Goal: Use online tool/utility: Utilize a website feature to perform a specific function

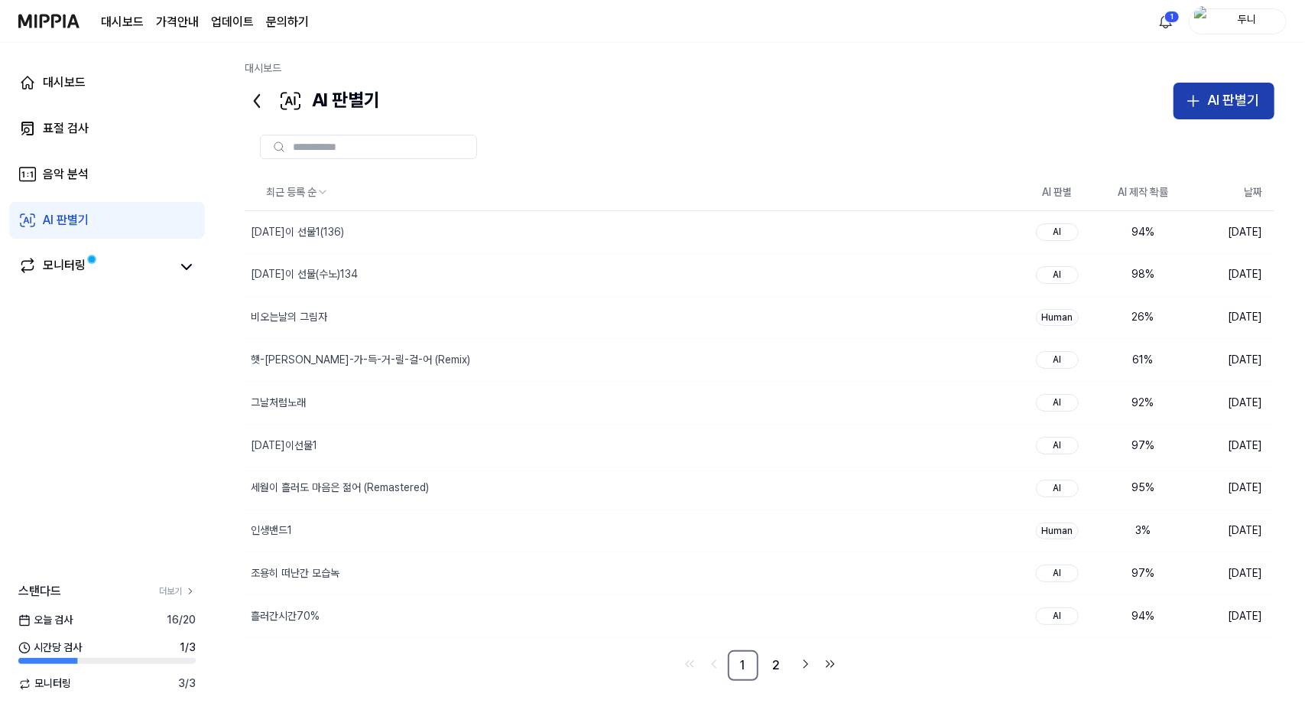
click at [1225, 102] on div "AI 판별기" at bounding box center [1233, 100] width 52 height 22
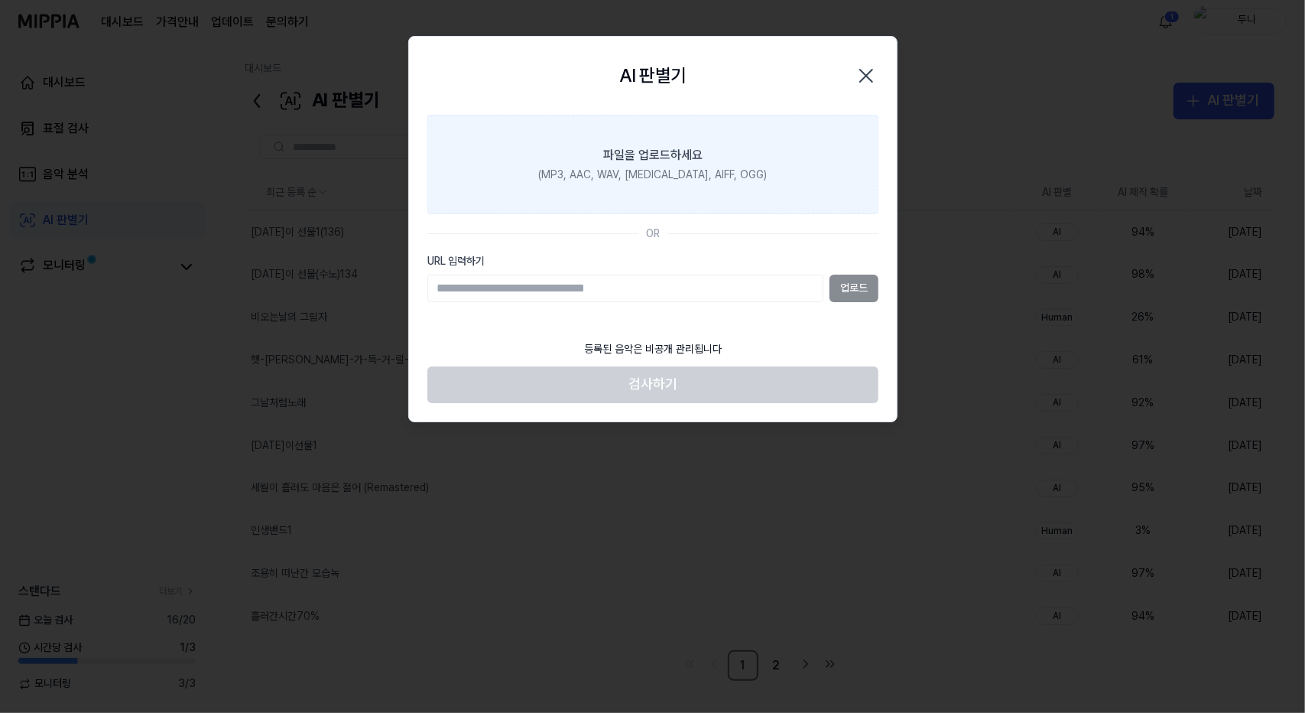
click at [668, 151] on div "파일을 업로드하세요" at bounding box center [652, 155] width 99 height 18
click at [0, 0] on input "파일을 업로드하세요 (MP3, AAC, WAV, [MEDICAL_DATA], AIFF, OGG)" at bounding box center [0, 0] width 0 height 0
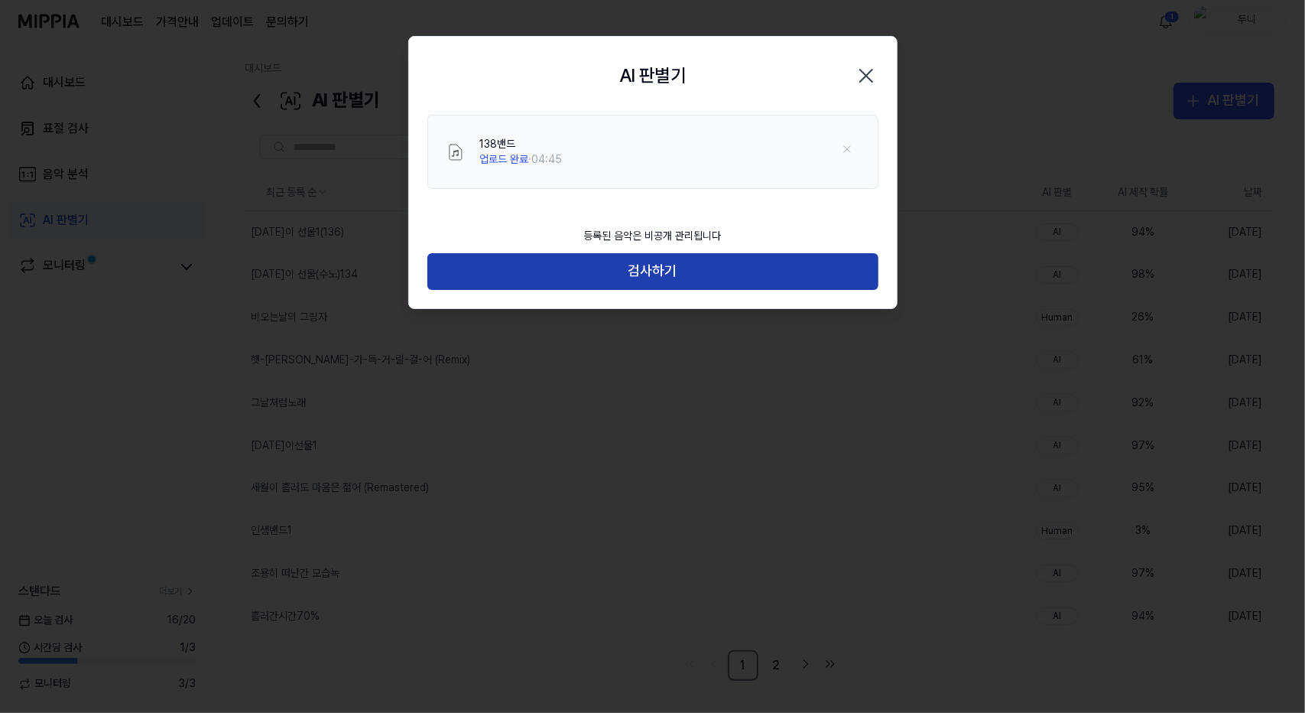
click at [709, 265] on button "검사하기" at bounding box center [652, 271] width 451 height 37
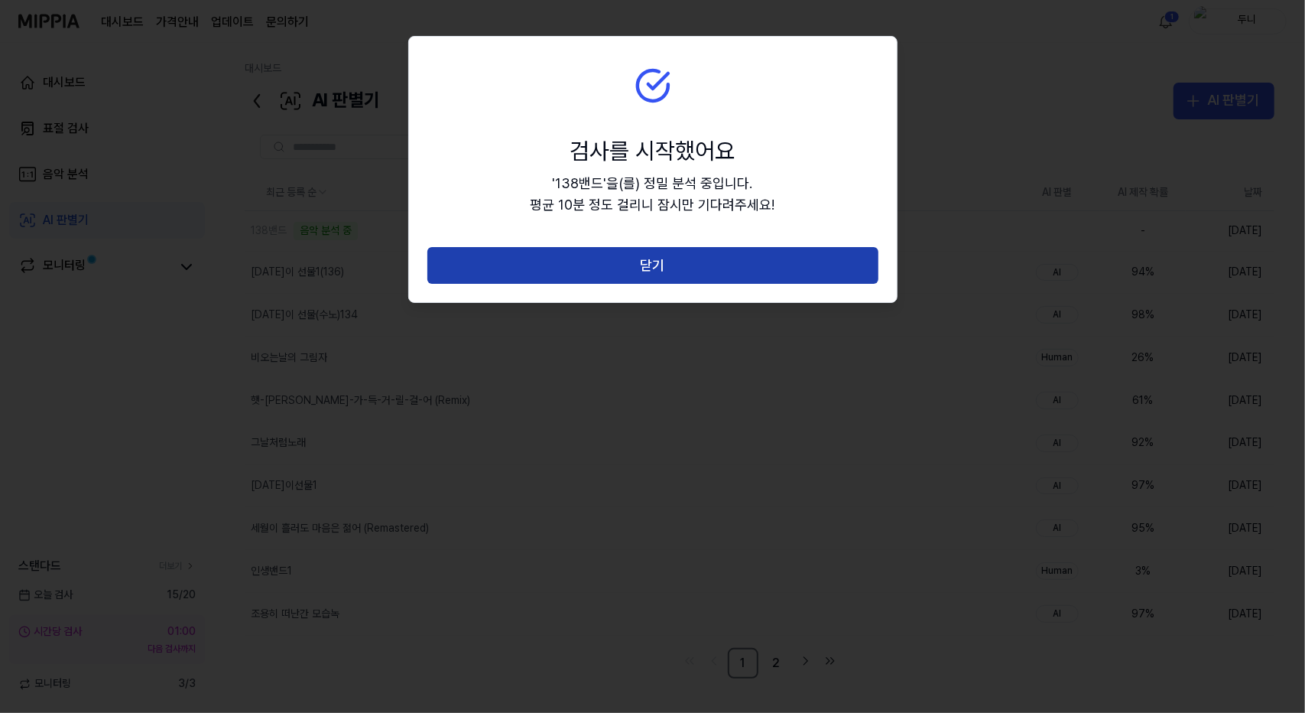
click at [706, 265] on button "닫기" at bounding box center [652, 265] width 451 height 37
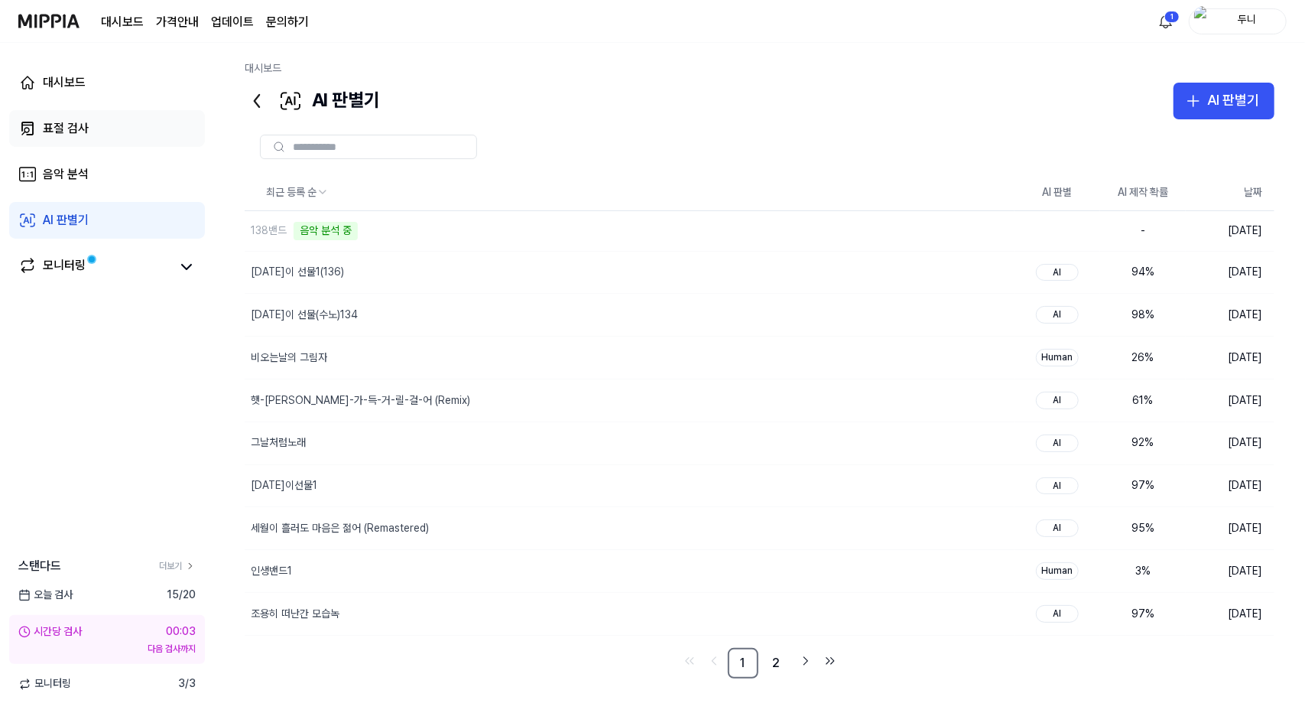
click at [57, 128] on div "표절 검사" at bounding box center [66, 128] width 46 height 18
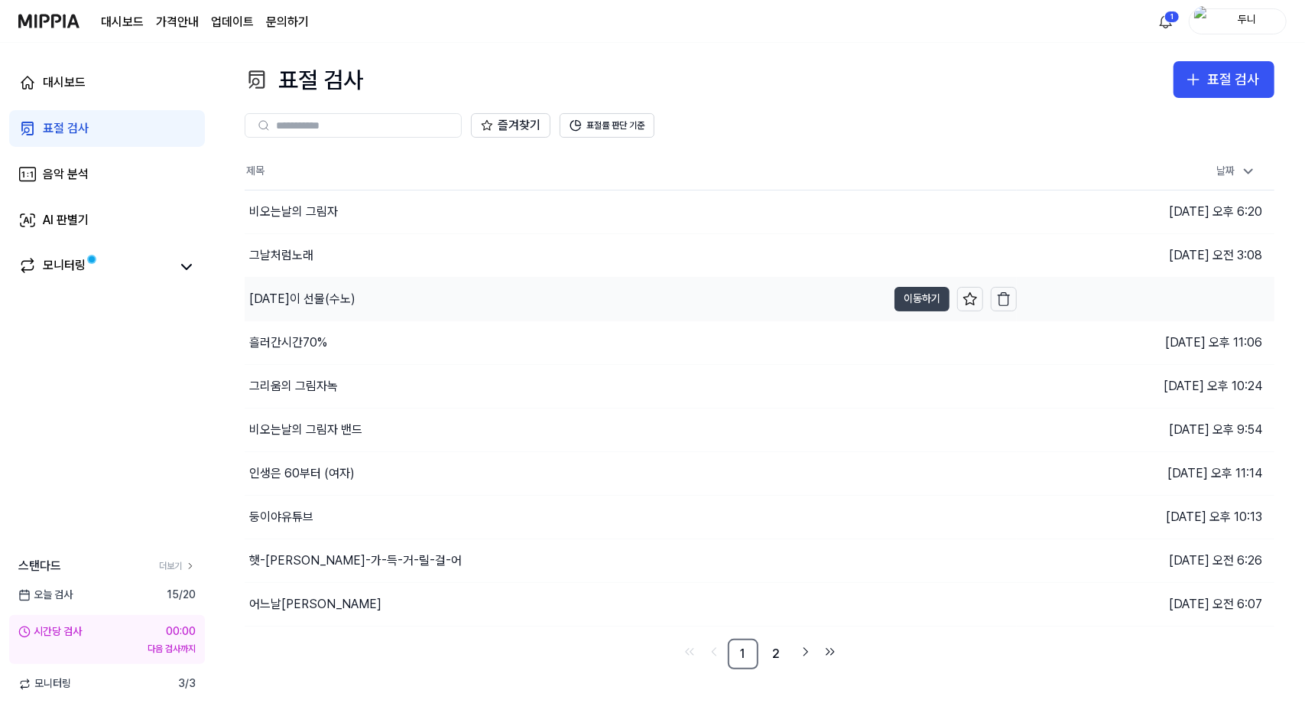
click at [926, 296] on button "이동하기" at bounding box center [922, 299] width 55 height 24
click at [81, 213] on div "AI 판별기" at bounding box center [66, 220] width 46 height 18
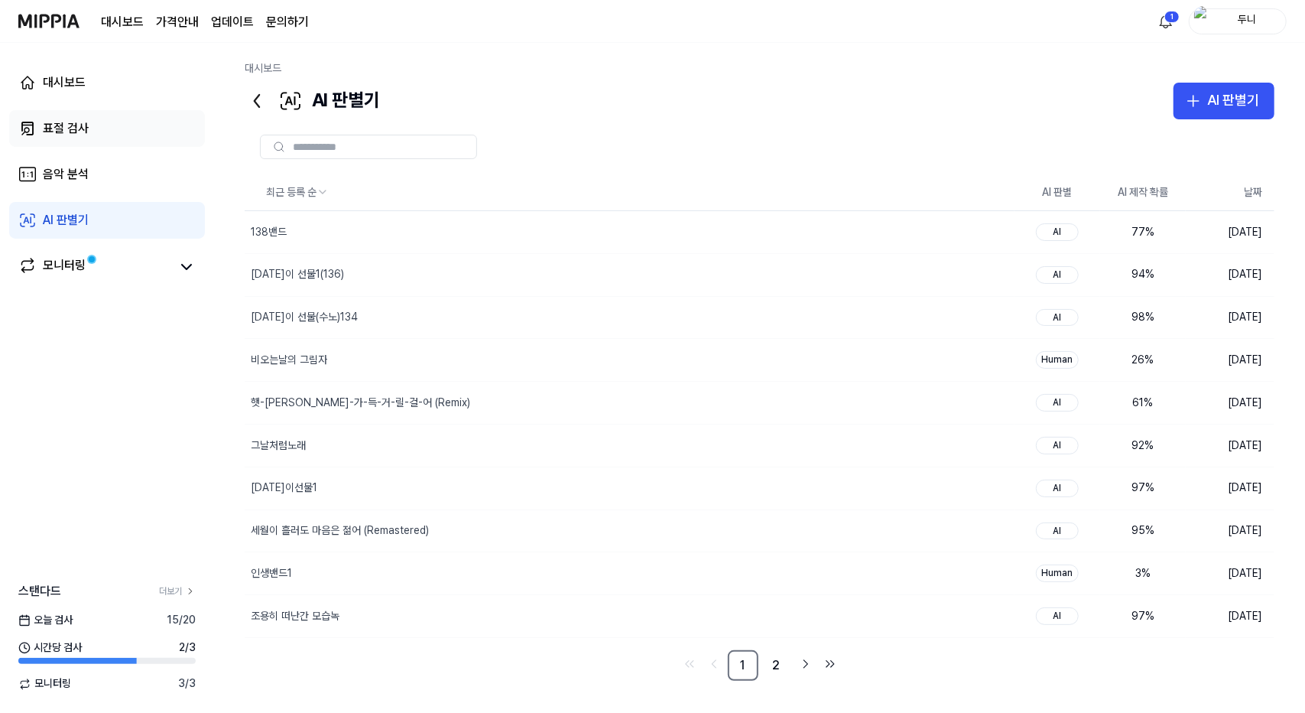
click at [64, 132] on div "표절 검사" at bounding box center [66, 128] width 46 height 18
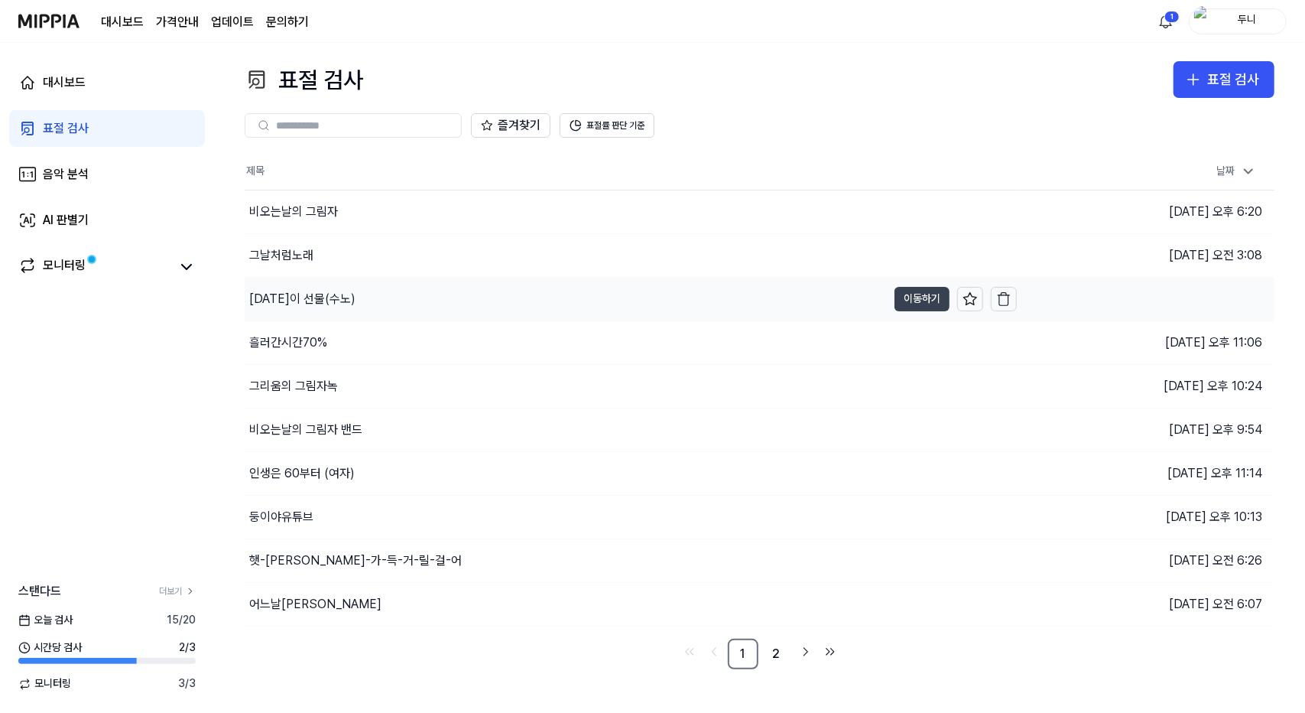
click at [925, 291] on button "이동하기" at bounding box center [922, 299] width 55 height 24
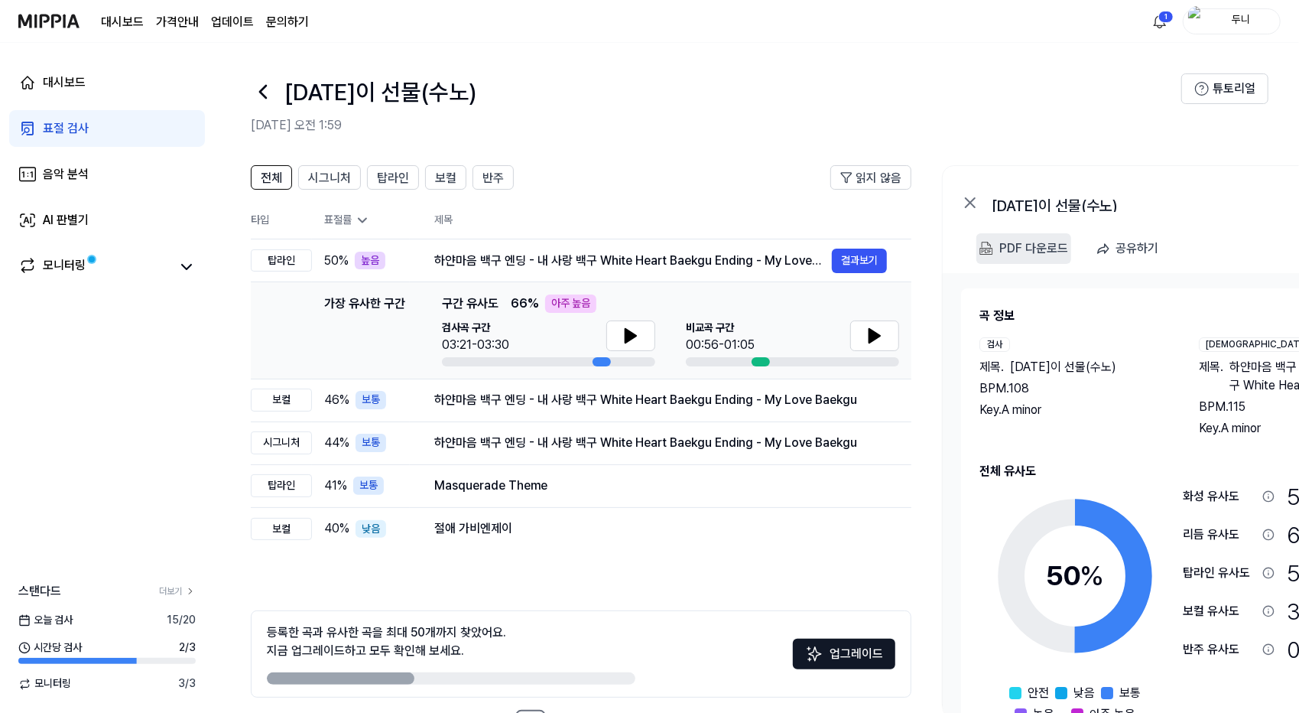
click at [1020, 241] on div "PDF 다운로드" at bounding box center [1033, 249] width 69 height 20
click at [76, 222] on div "AI 판별기" at bounding box center [66, 220] width 46 height 18
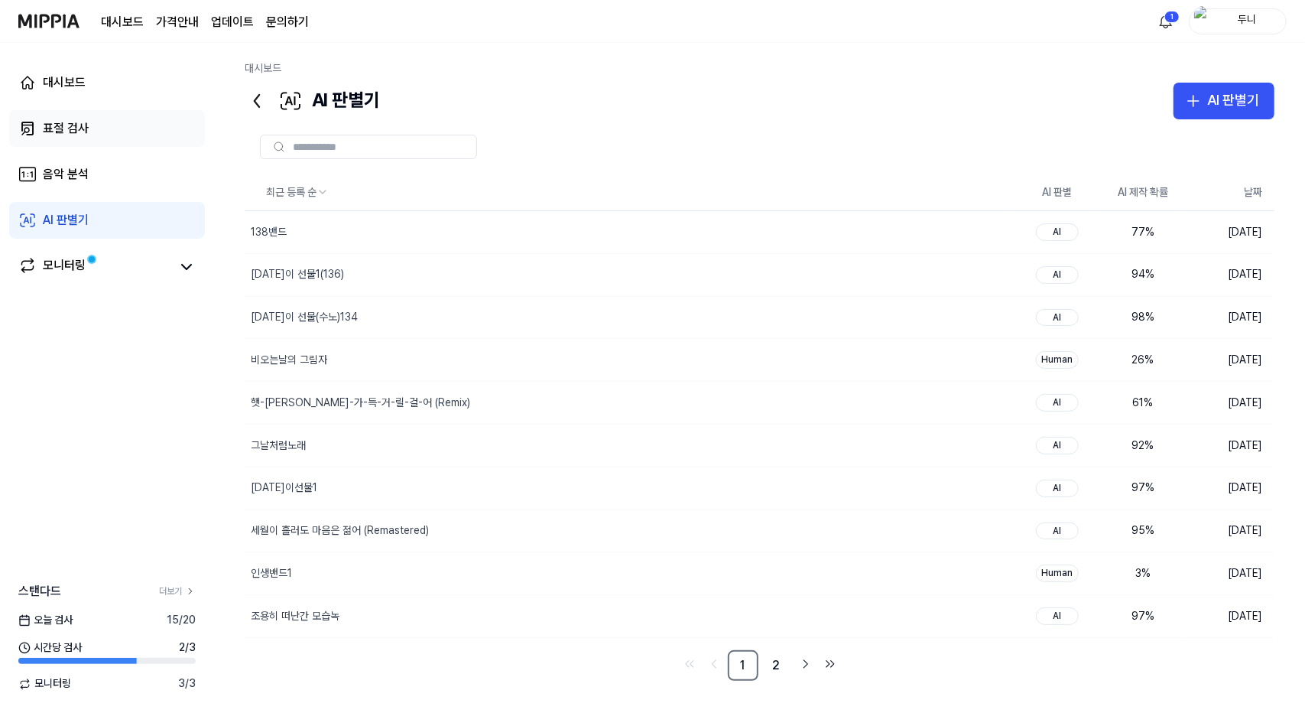
click at [61, 126] on div "표절 검사" at bounding box center [66, 128] width 46 height 18
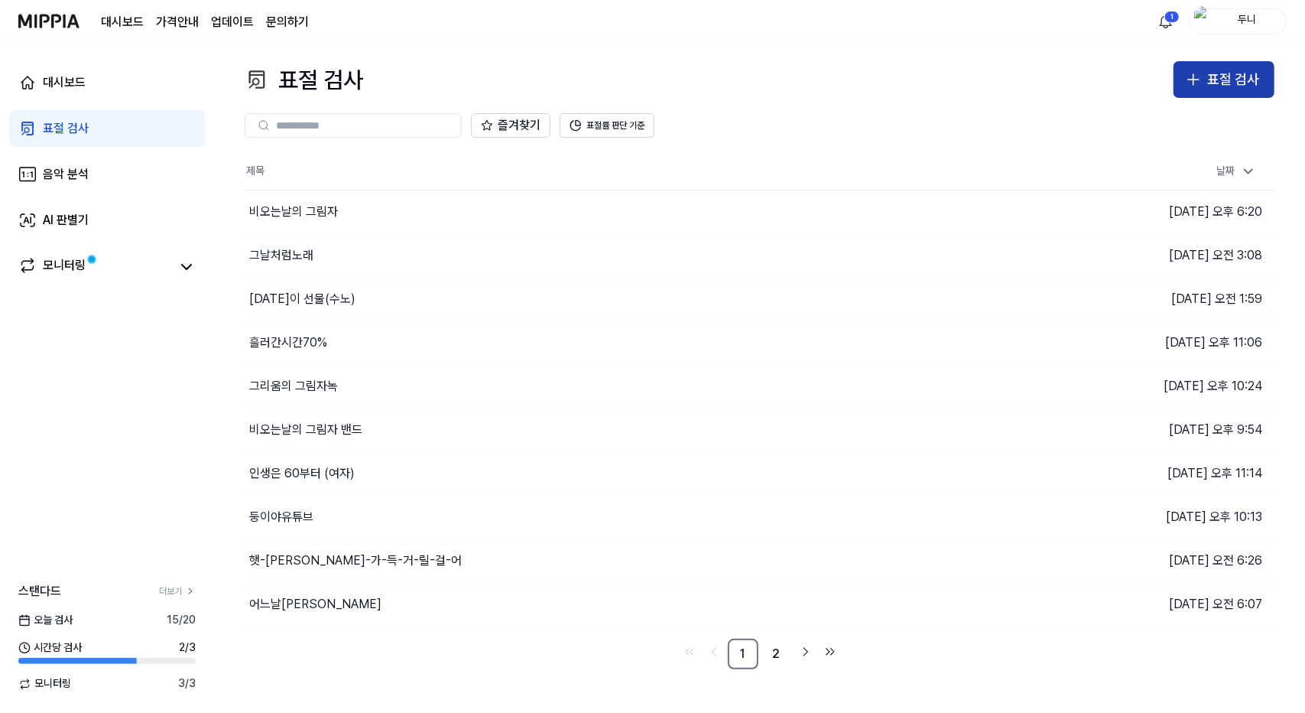
click at [1212, 81] on div "표절 검사" at bounding box center [1233, 80] width 52 height 22
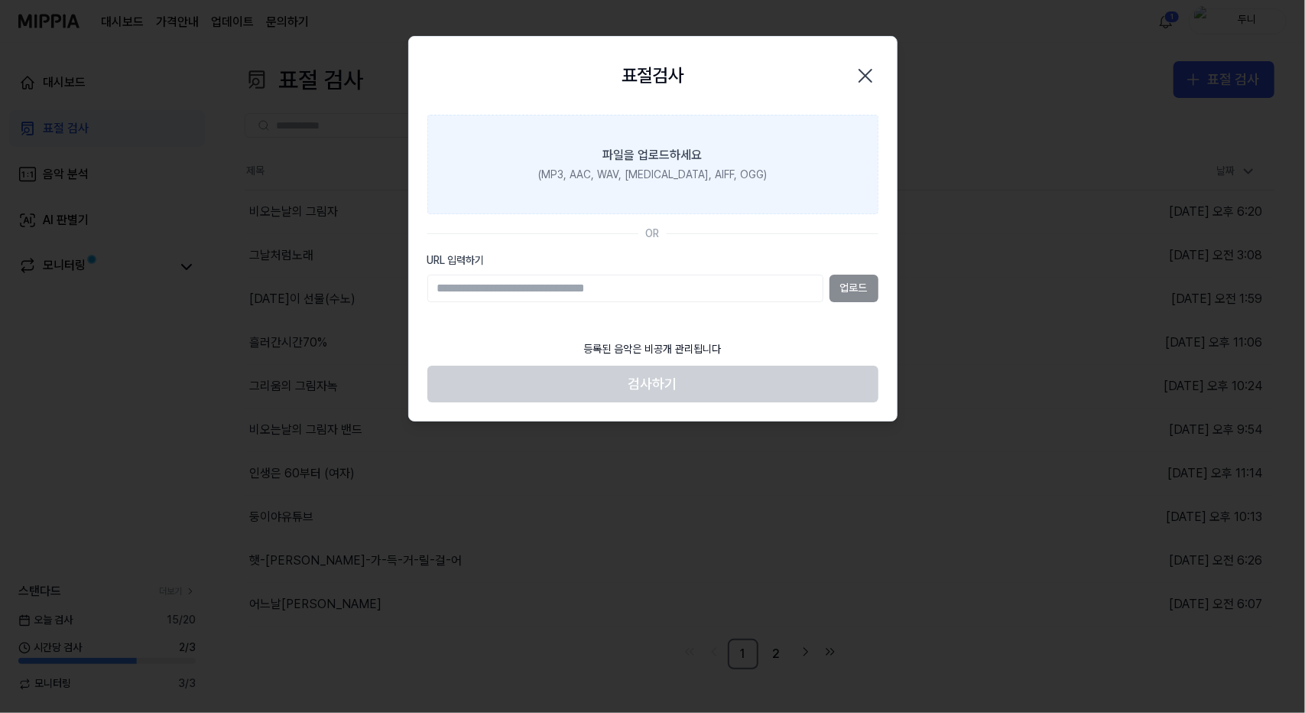
click at [631, 167] on div "(MP3, AAC, WAV, [MEDICAL_DATA], AIFF, OGG)" at bounding box center [652, 174] width 229 height 15
click at [0, 0] on input "파일을 업로드하세요 (MP3, AAC, WAV, [MEDICAL_DATA], AIFF, OGG)" at bounding box center [0, 0] width 0 height 0
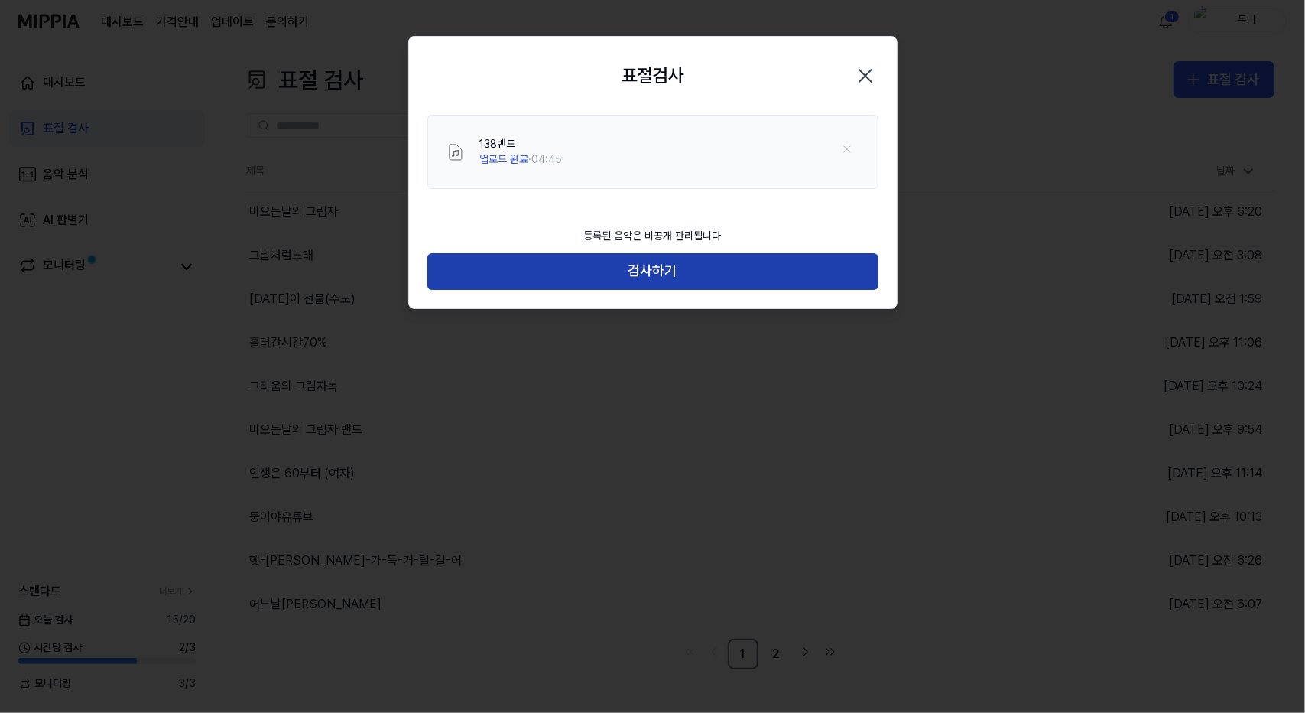
click at [721, 264] on button "검사하기" at bounding box center [652, 271] width 451 height 37
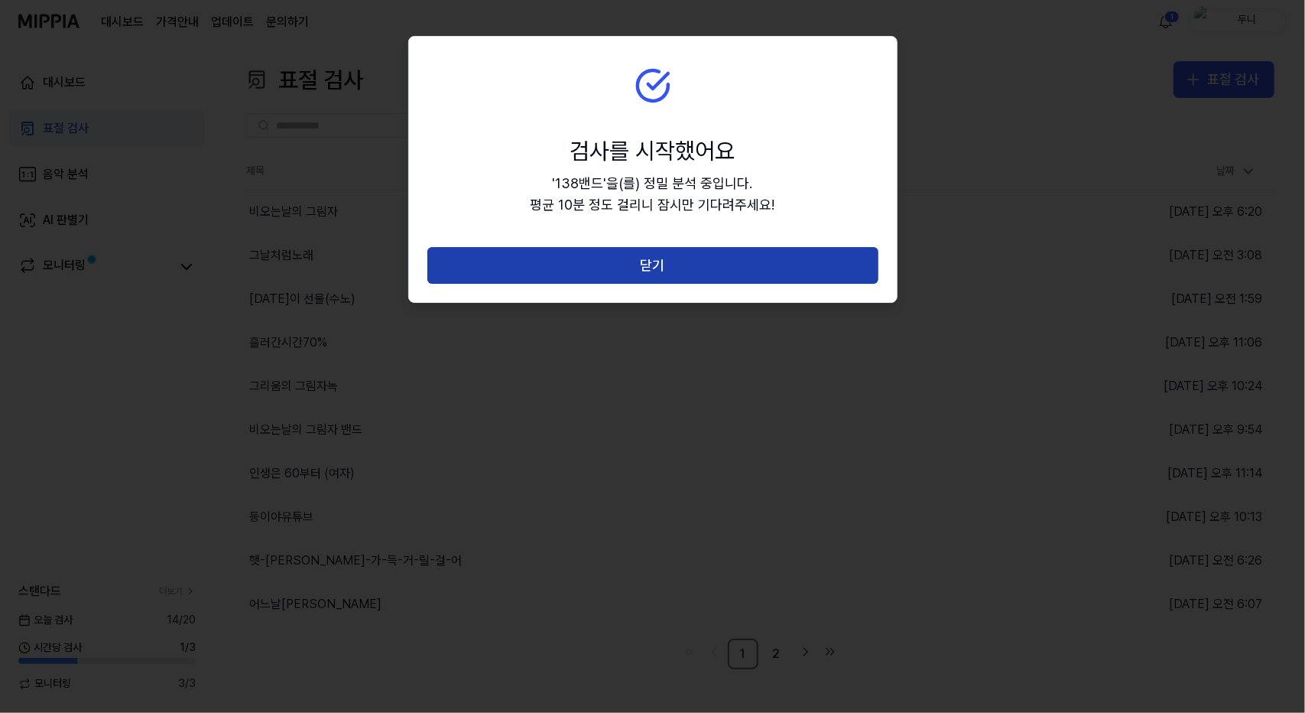
click at [718, 268] on button "닫기" at bounding box center [652, 265] width 451 height 37
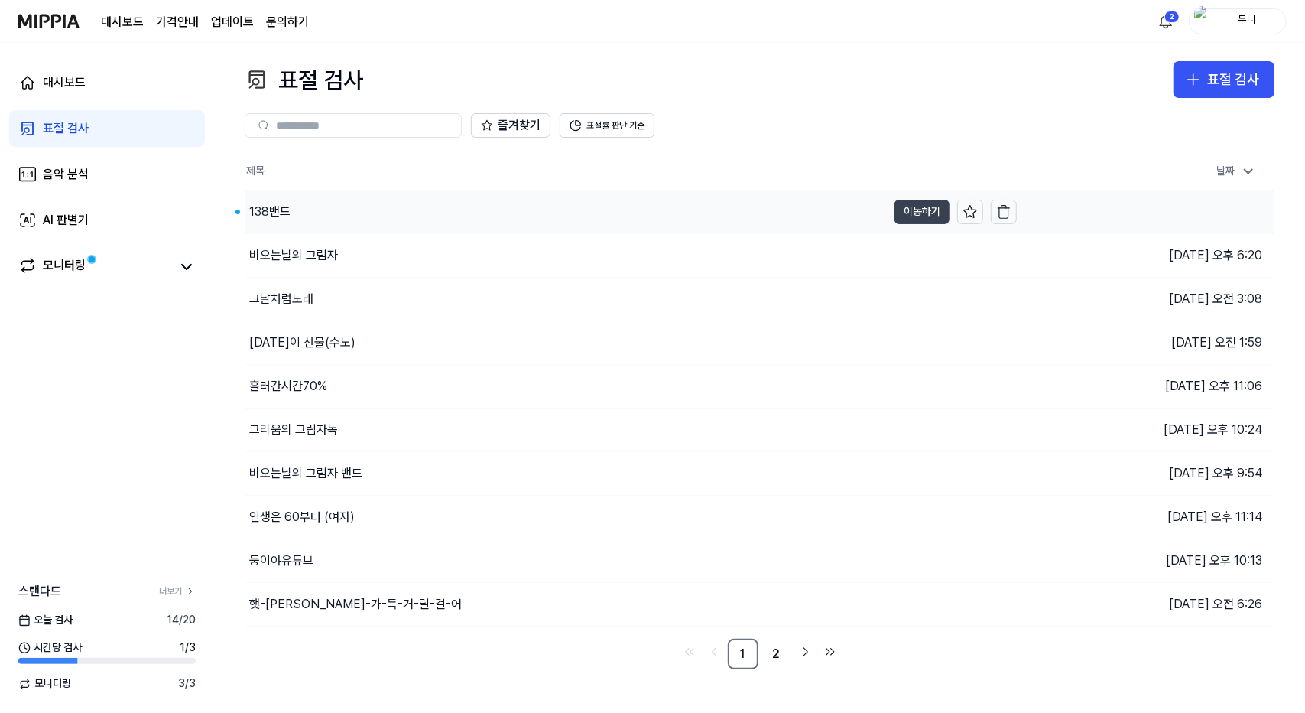
click at [908, 209] on button "이동하기" at bounding box center [922, 212] width 55 height 24
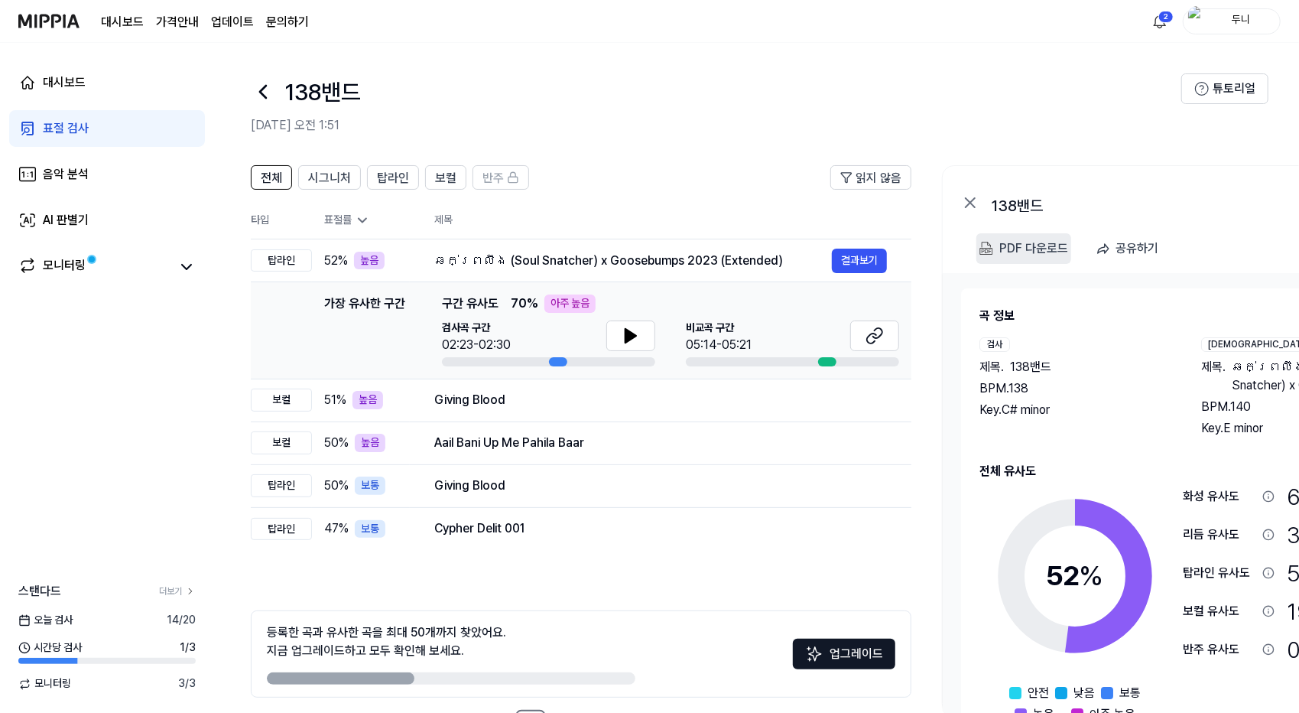
scroll to position [0, 2]
click at [1043, 250] on div "PDF 다운로드" at bounding box center [1032, 249] width 69 height 20
click at [1023, 247] on div "PDF 다운로드" at bounding box center [1032, 249] width 69 height 20
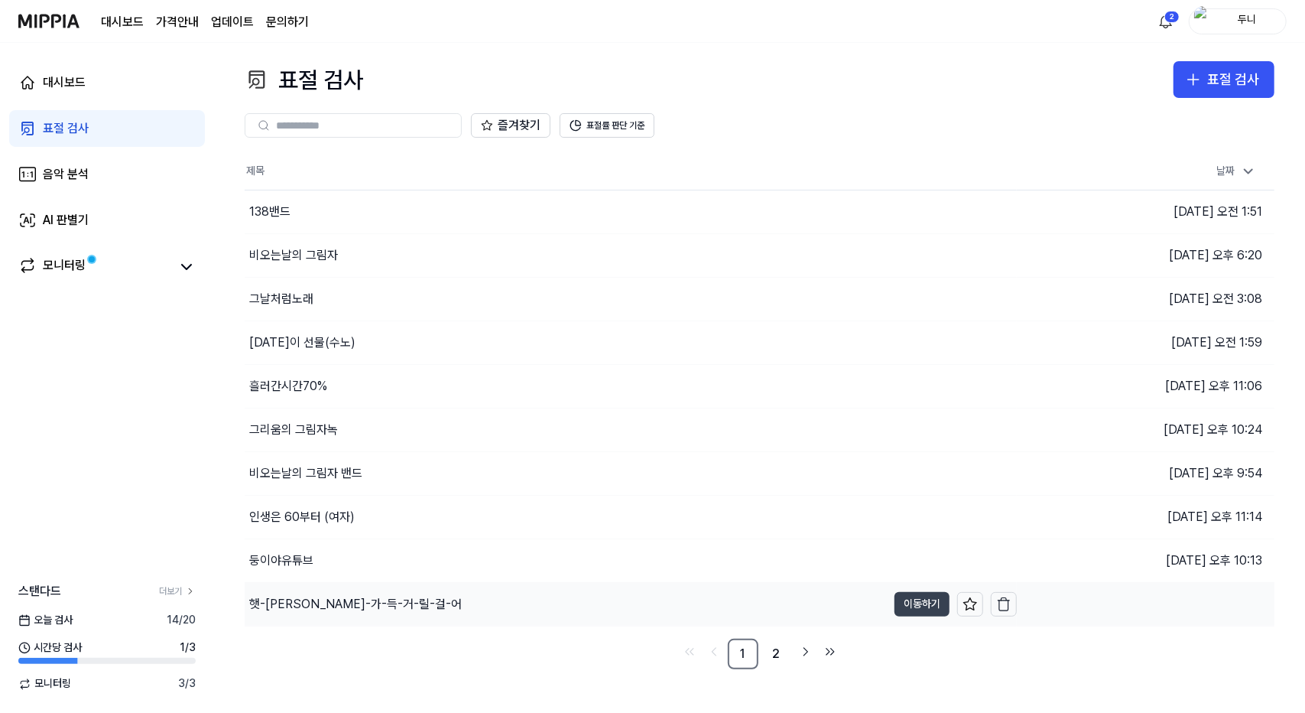
click at [913, 602] on button "이동하기" at bounding box center [922, 604] width 55 height 24
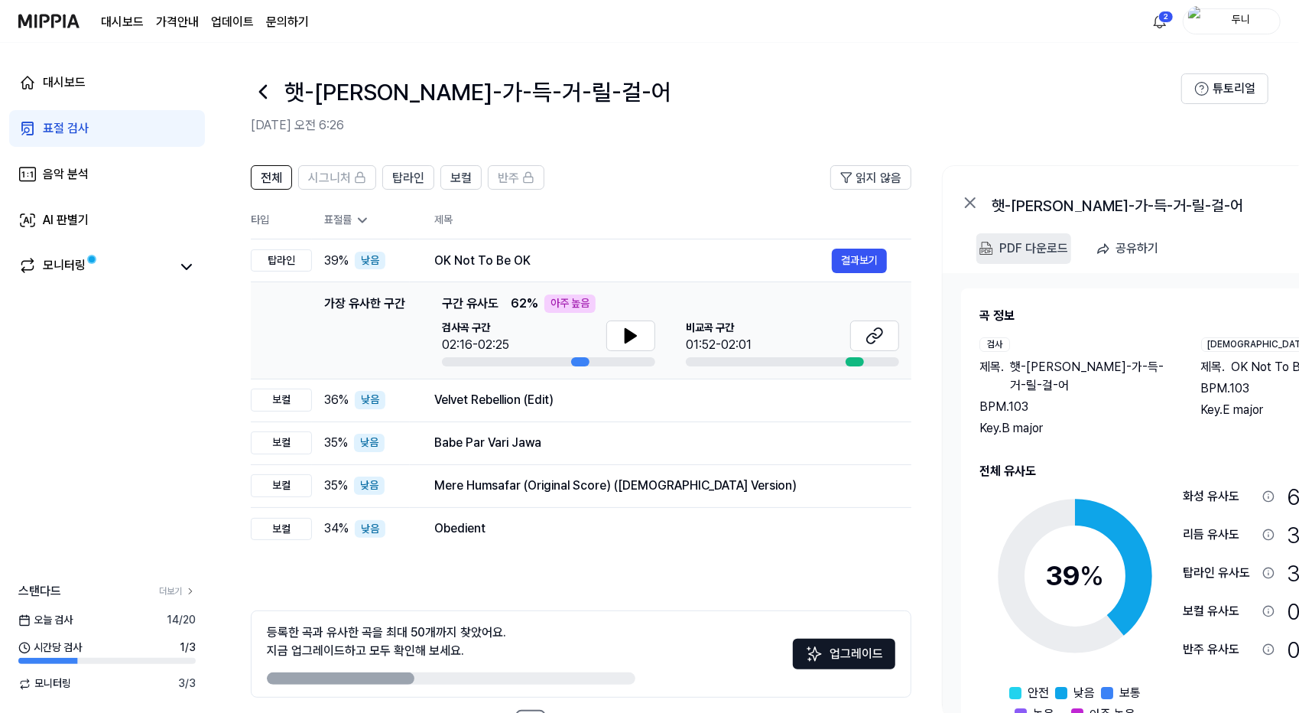
click at [1028, 248] on div "PDF 다운로드" at bounding box center [1033, 249] width 69 height 20
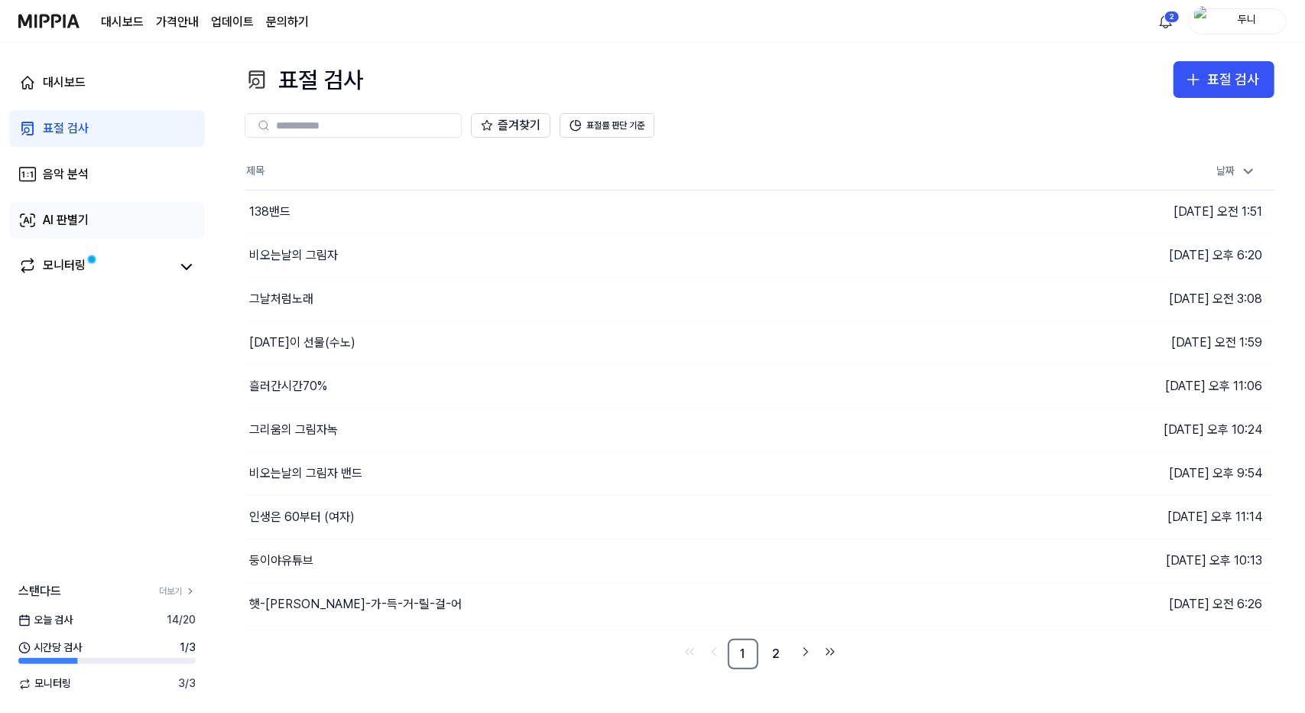
click at [73, 218] on div "AI 판별기" at bounding box center [66, 220] width 46 height 18
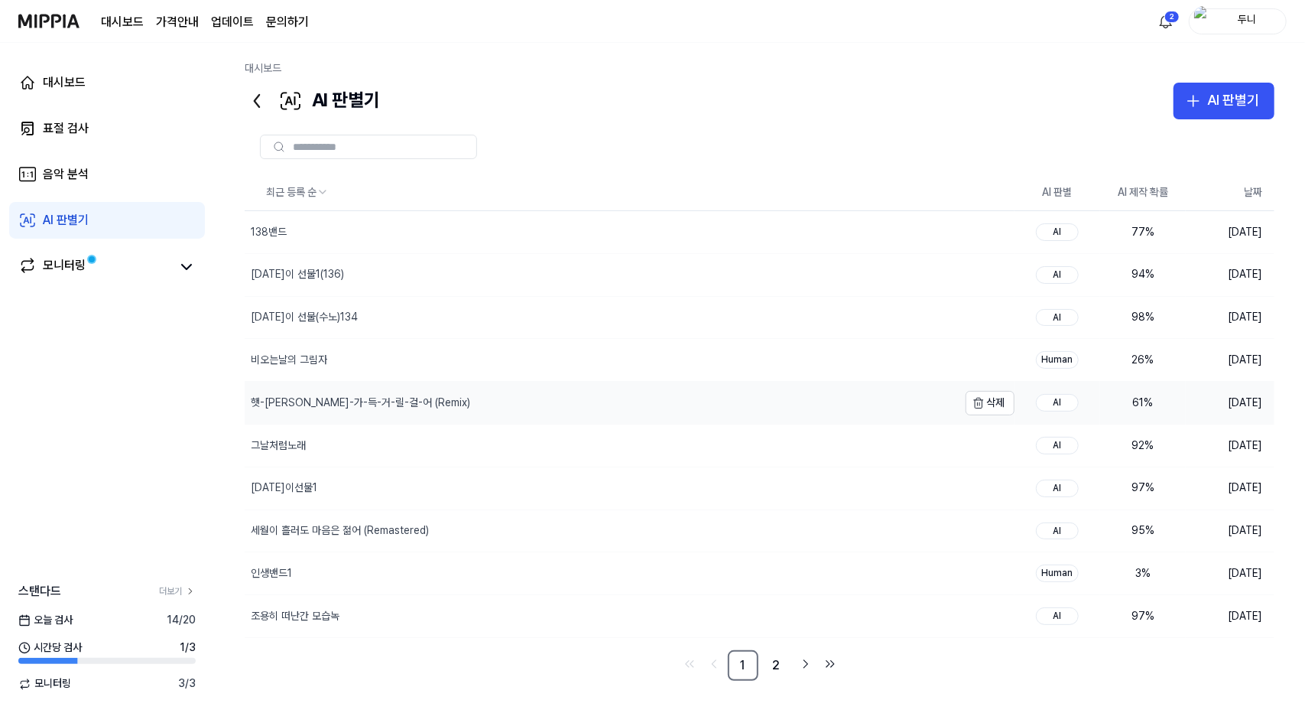
click at [363, 401] on div "햇-[PERSON_NAME]-가-득-거-릴-걸-어 (Remix)" at bounding box center [360, 402] width 219 height 15
click at [362, 401] on div "햇-[PERSON_NAME]-가-득-거-릴-걸-어 (Remix)" at bounding box center [360, 402] width 219 height 15
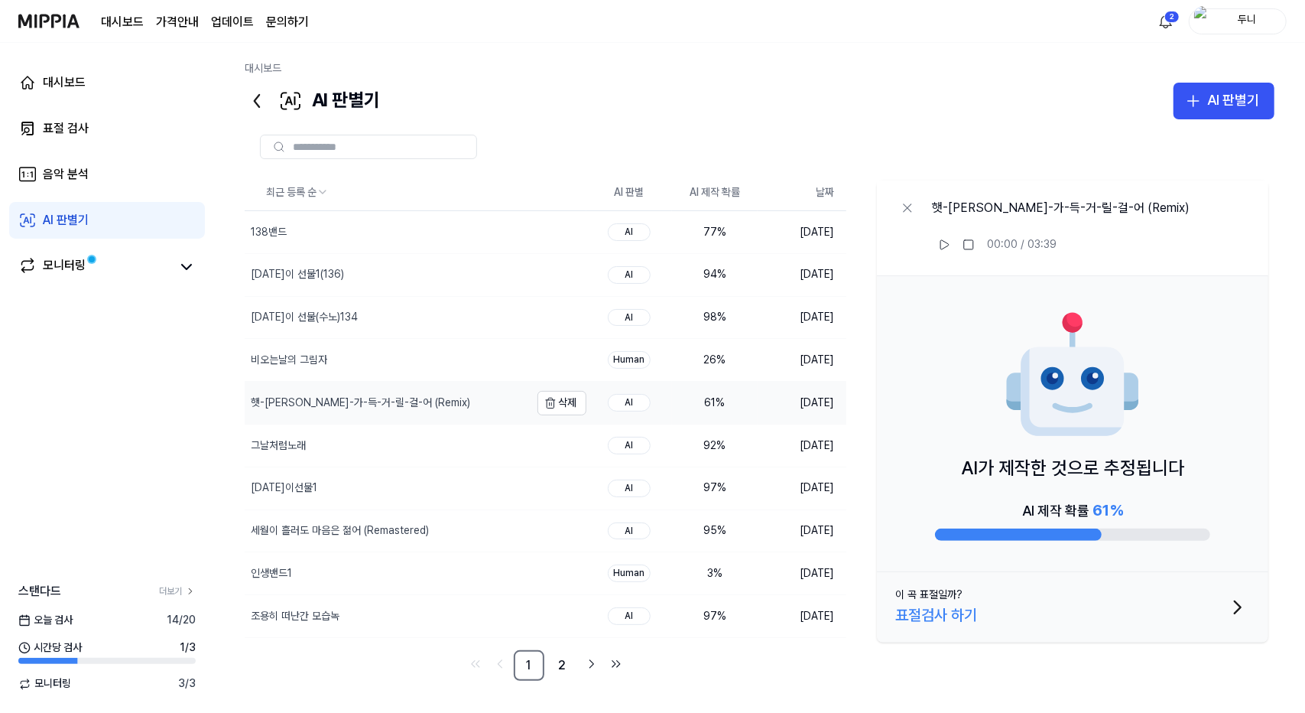
click at [353, 400] on div "햇-[PERSON_NAME]-가-득-거-릴-걸-어 (Remix)" at bounding box center [360, 402] width 219 height 15
click at [352, 399] on div "햇-[PERSON_NAME]-가-득-거-릴-걸-어 (Remix)" at bounding box center [360, 402] width 219 height 15
click at [562, 660] on link "2" at bounding box center [562, 665] width 31 height 31
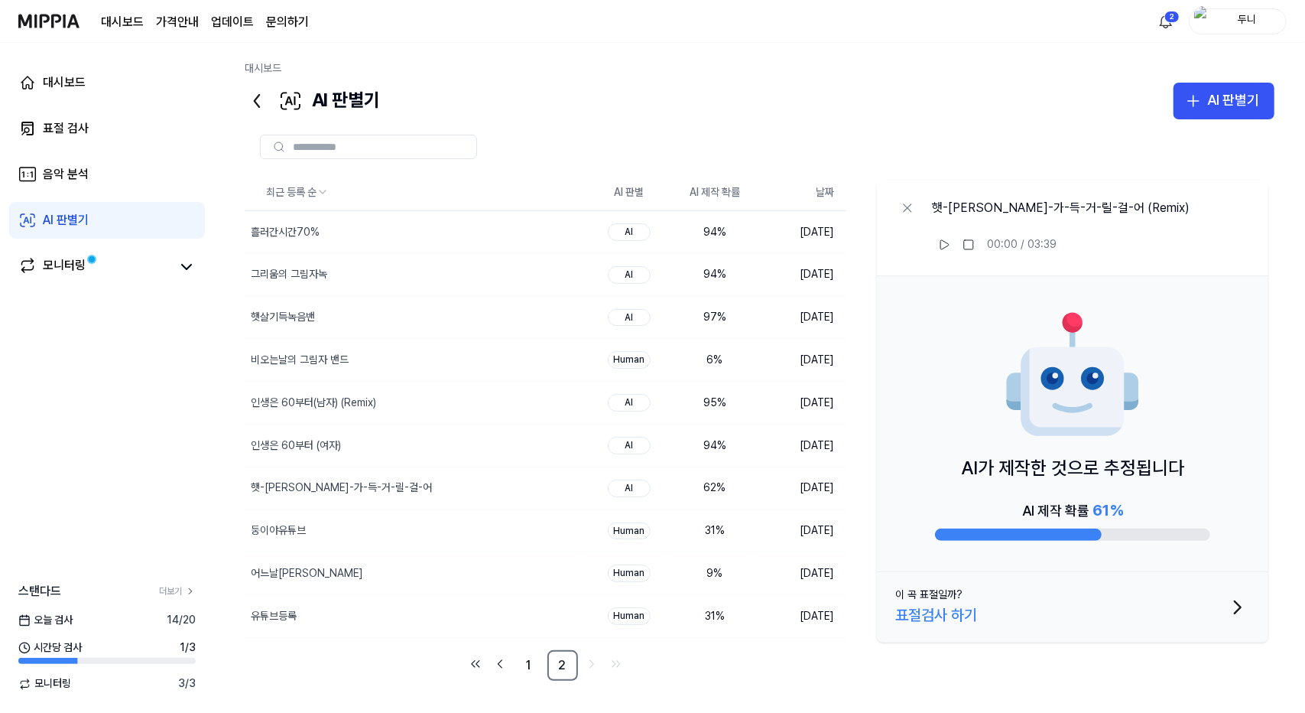
click at [335, 657] on nav "1 2" at bounding box center [546, 665] width 602 height 31
click at [538, 660] on link "1" at bounding box center [529, 665] width 31 height 31
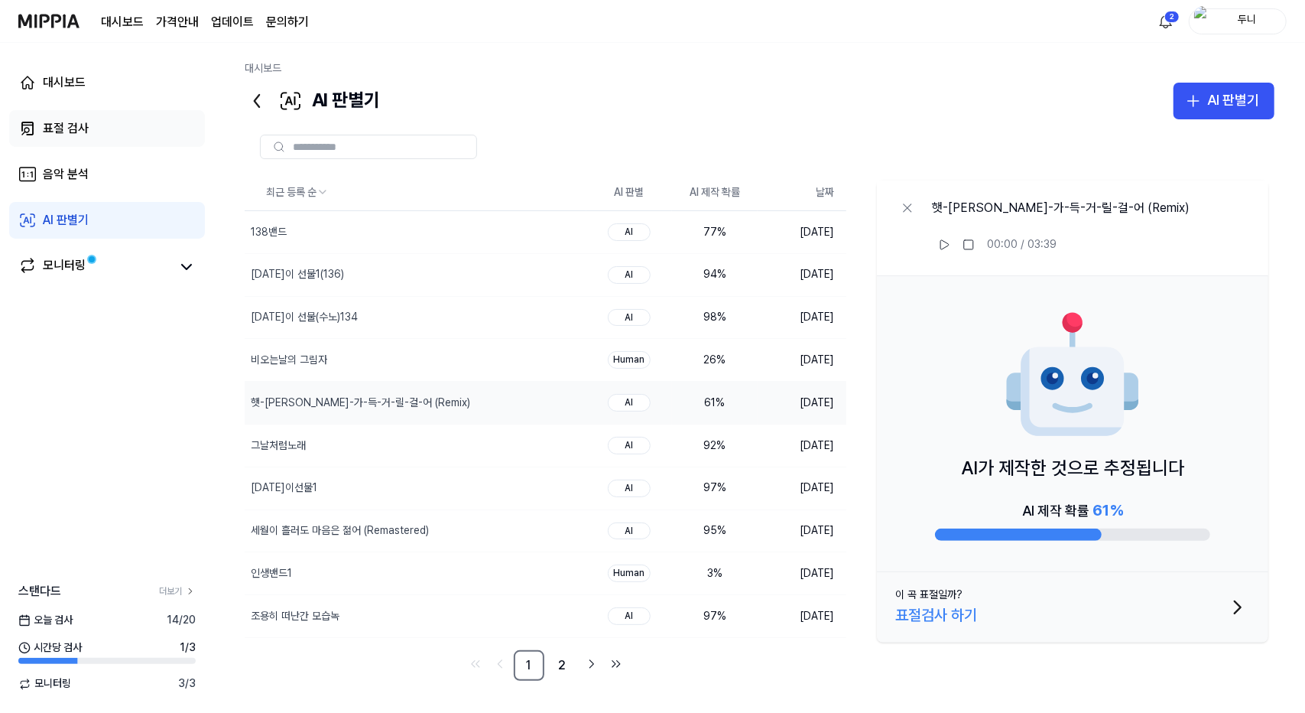
click at [66, 122] on div "표절 검사" at bounding box center [66, 128] width 46 height 18
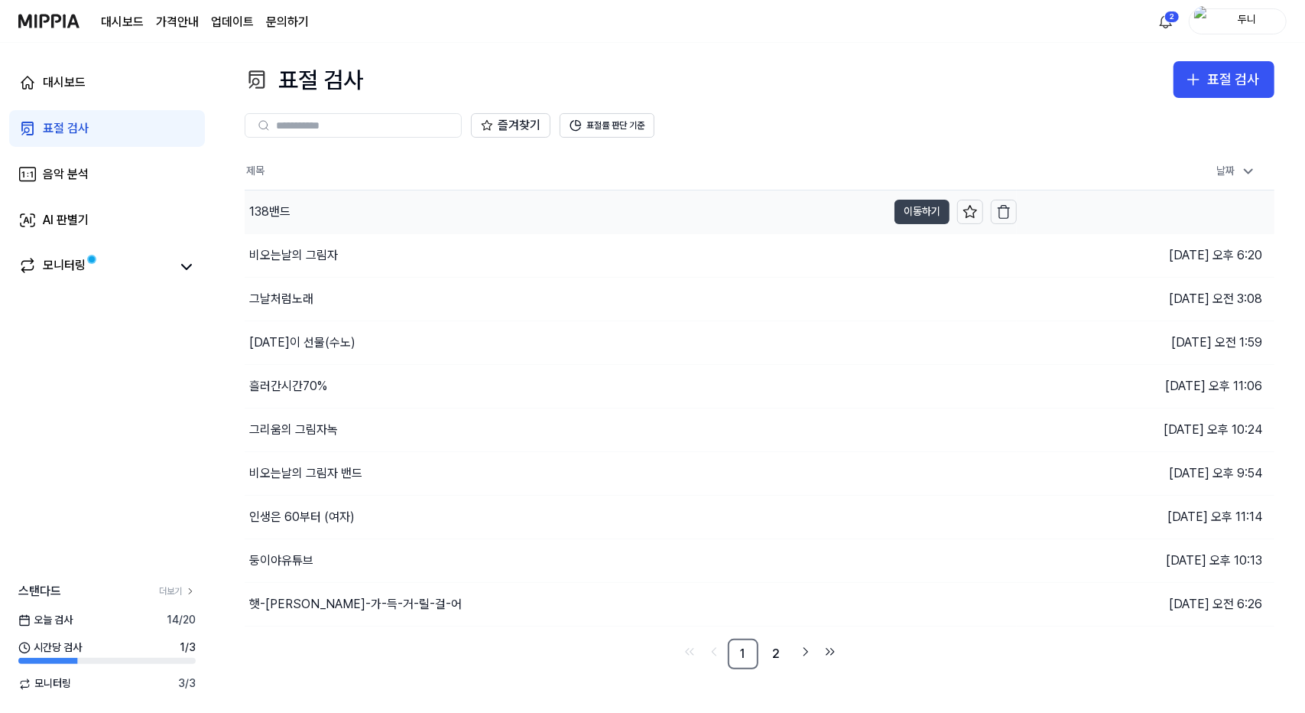
click at [913, 211] on button "이동하기" at bounding box center [922, 212] width 55 height 24
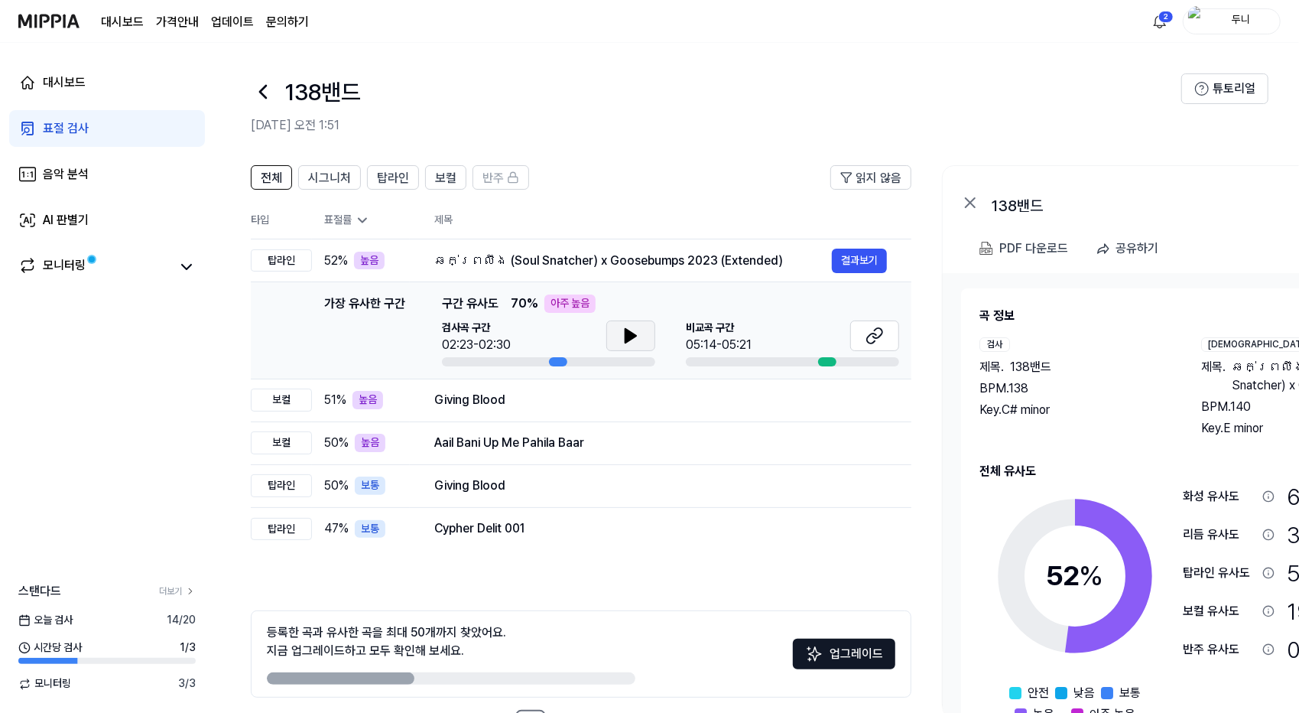
click at [625, 333] on icon at bounding box center [630, 336] width 11 height 14
click at [875, 332] on icon at bounding box center [874, 335] width 18 height 18
drag, startPoint x: 702, startPoint y: 340, endPoint x: 817, endPoint y: 342, distance: 115.5
click at [817, 342] on div "[GEOGRAPHIC_DATA] 구간 05:14-05:21" at bounding box center [792, 337] width 213 height 34
click at [853, 443] on button "결과보기" at bounding box center [859, 442] width 55 height 24
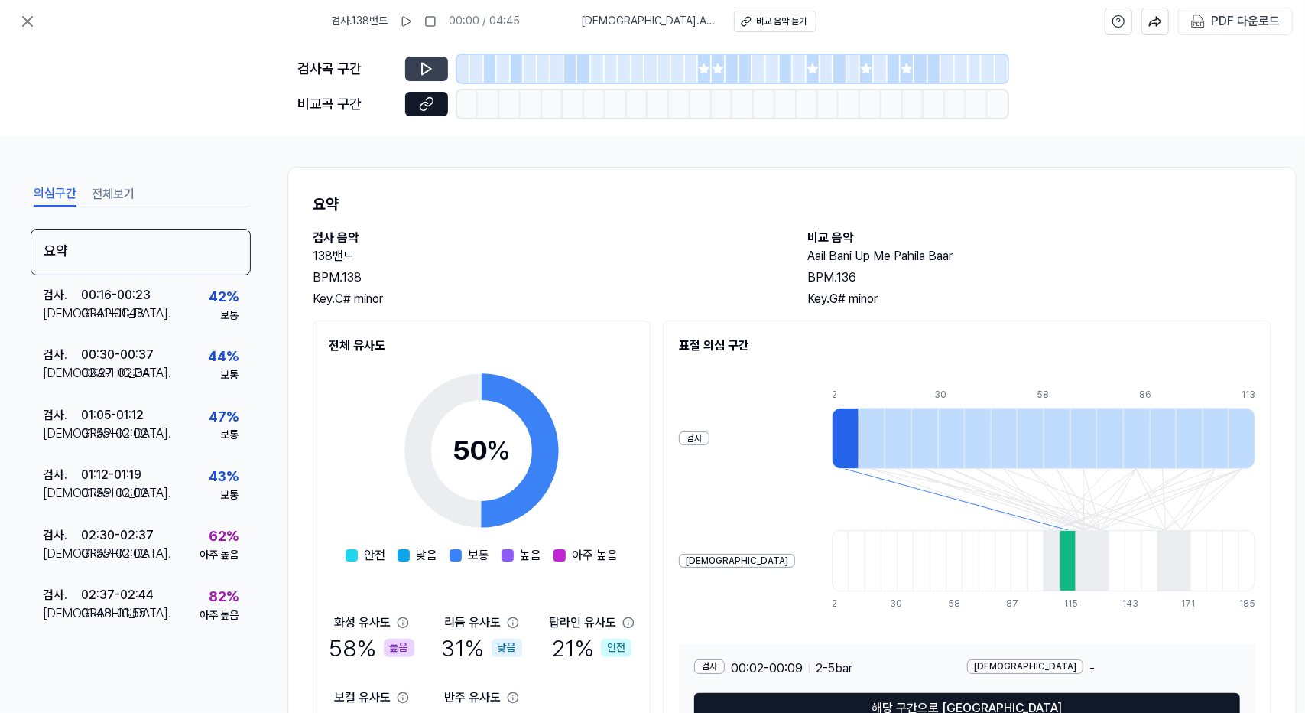
click at [425, 70] on icon at bounding box center [426, 68] width 15 height 15
click at [430, 68] on icon at bounding box center [426, 68] width 9 height 11
click at [410, 24] on icon at bounding box center [406, 21] width 8 height 9
click at [411, 22] on icon at bounding box center [407, 21] width 12 height 12
click at [786, 19] on div "비교 음악 듣기" at bounding box center [780, 21] width 50 height 13
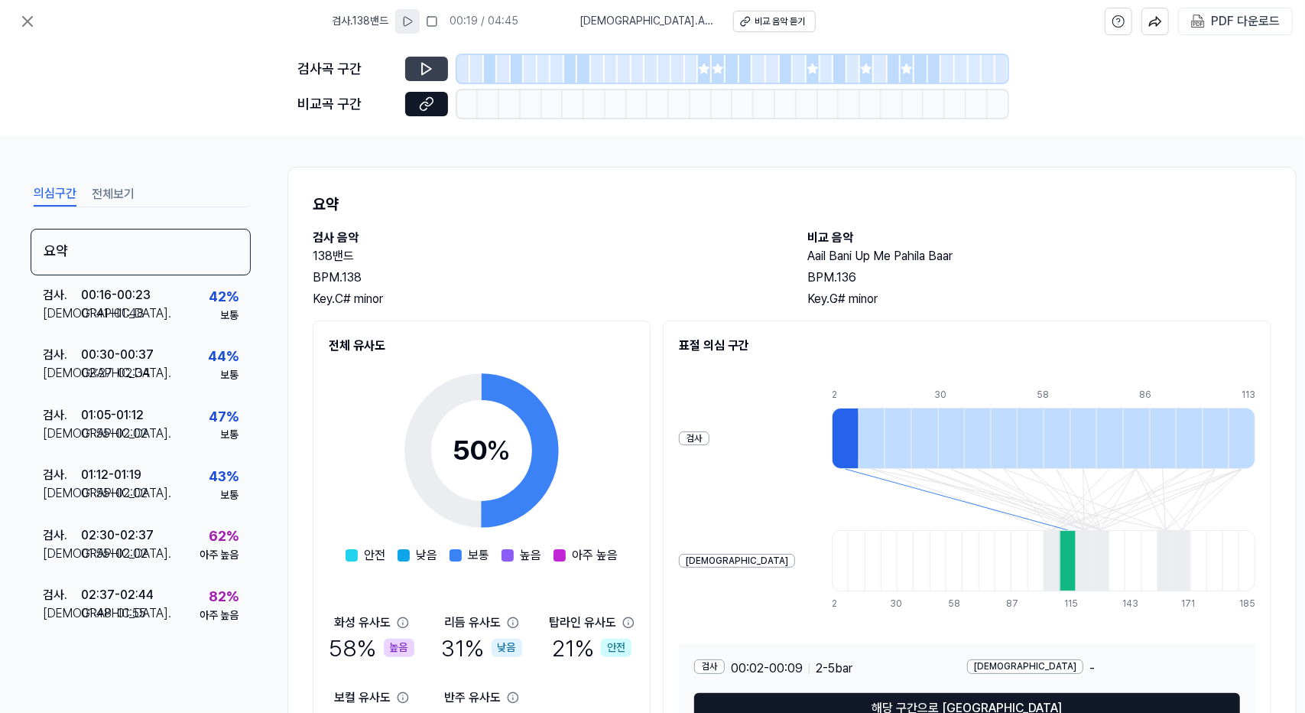
click at [419, 64] on icon at bounding box center [426, 68] width 15 height 15
click at [431, 66] on icon at bounding box center [426, 68] width 15 height 15
click at [425, 65] on icon at bounding box center [426, 68] width 9 height 11
click at [425, 99] on icon at bounding box center [426, 103] width 15 height 15
click at [422, 70] on icon at bounding box center [426, 68] width 9 height 11
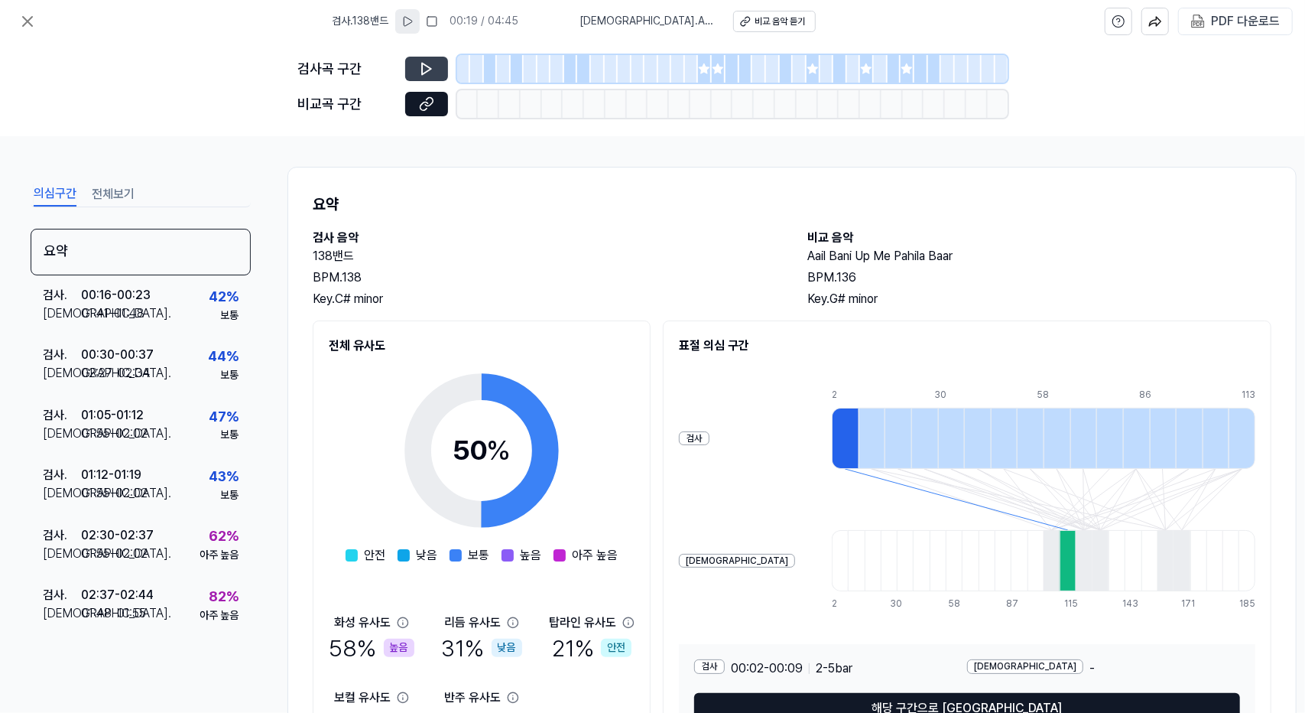
click at [420, 59] on button at bounding box center [426, 69] width 43 height 24
click at [424, 62] on icon at bounding box center [426, 68] width 15 height 15
click at [484, 67] on div at bounding box center [491, 69] width 14 height 28
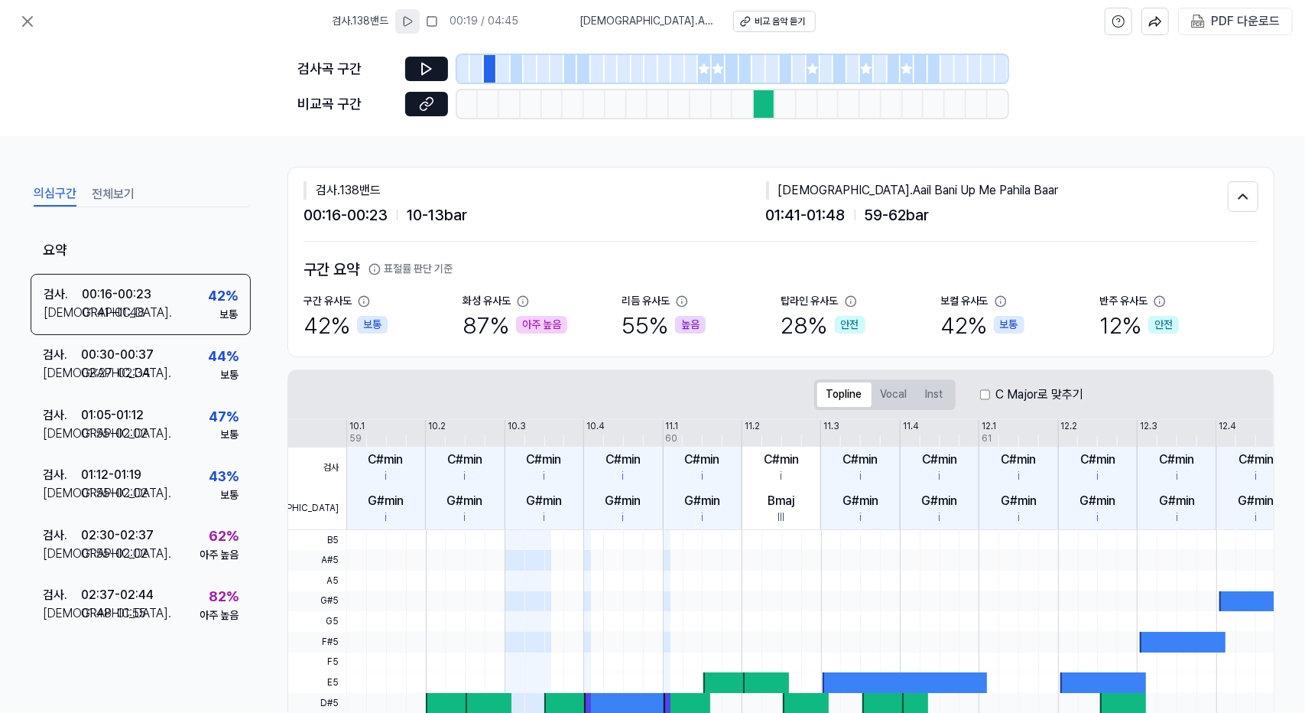
scroll to position [274, 0]
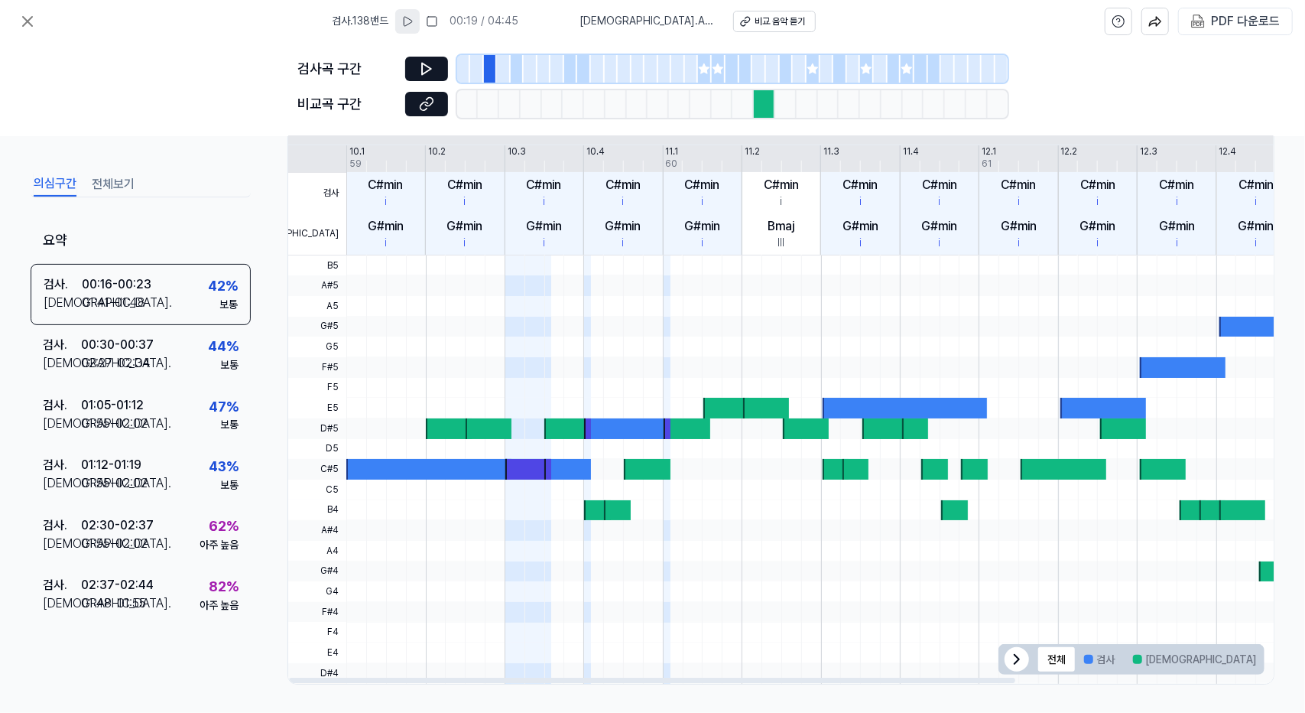
click at [620, 425] on div at bounding box center [627, 428] width 86 height 21
click at [426, 65] on icon at bounding box center [426, 68] width 9 height 11
click at [760, 109] on div at bounding box center [764, 104] width 21 height 28
click at [765, 106] on div at bounding box center [764, 104] width 21 height 28
click at [431, 105] on icon at bounding box center [426, 103] width 15 height 15
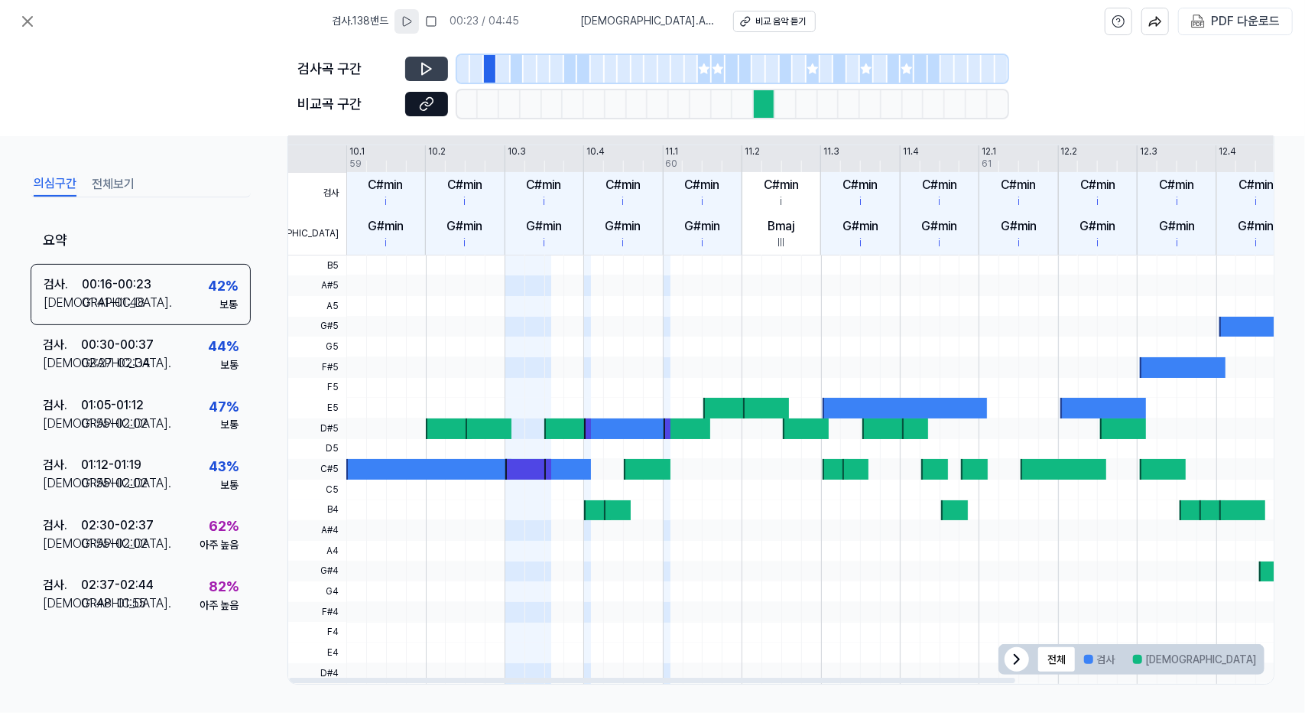
drag, startPoint x: 748, startPoint y: 148, endPoint x: 804, endPoint y: 516, distance: 372.7
click at [804, 518] on div "검사 비교 10.1 10.2 10.3 10.4 11.1 11.2 11.3 11.4 12.1 12.2 12.3 12.4 13.1 13.2 13.…" at bounding box center [948, 414] width 1321 height 538
drag, startPoint x: 223, startPoint y: 31, endPoint x: 217, endPoint y: 21, distance: 12.3
click at [217, 21] on div "검사 . 138밴드 00:23 / 04:45 비교 . Aail Bani Up Me Pahila Baar 비교 음악 듣기 PDF 다운로드" at bounding box center [652, 21] width 1305 height 43
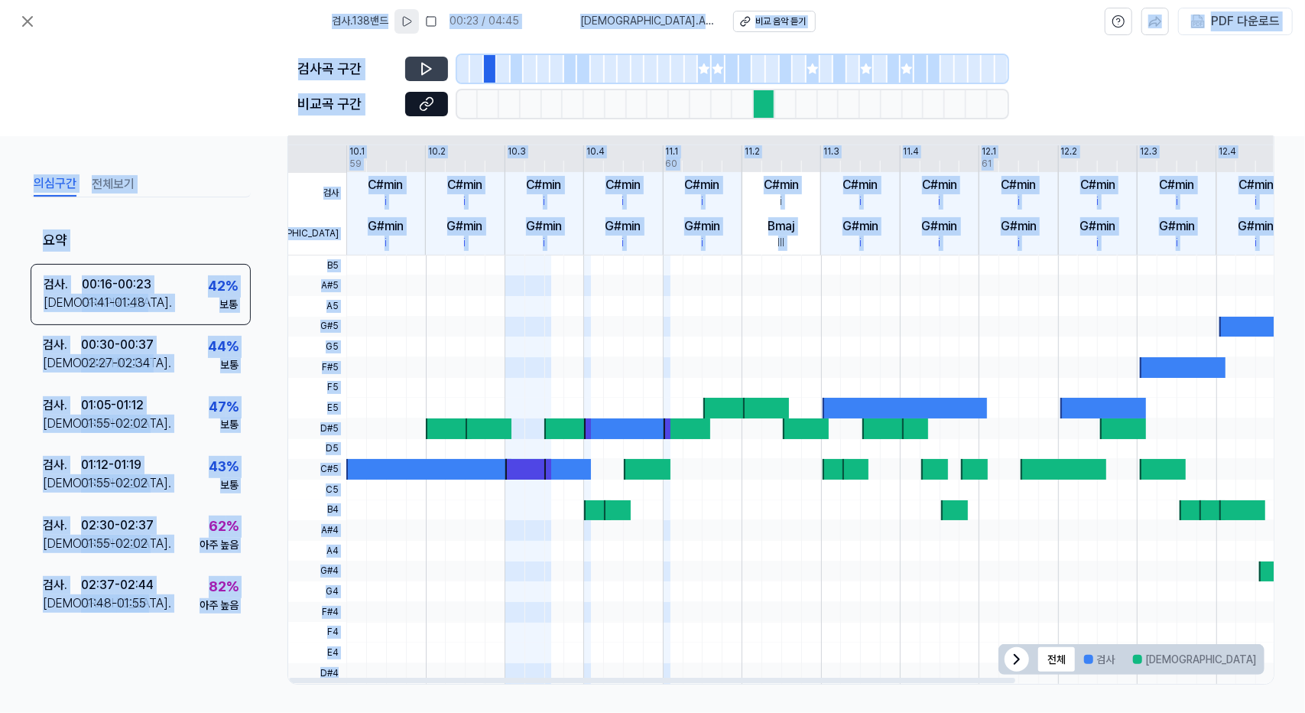
drag, startPoint x: 209, startPoint y: 21, endPoint x: 396, endPoint y: 270, distance: 311.3
click at [1207, 531] on div "검사 . 138밴드 00:23 / 04:45 비교 . [GEOGRAPHIC_DATA] Me [GEOGRAPHIC_DATA] 음악 듣기 PDF …" at bounding box center [652, 356] width 1305 height 713
click at [194, 19] on div "검사 . 138밴드 00:23 / 04:45 비교 . Aail Bani Up Me Pahila Baar 비교 음악 듣기 PDF 다운로드" at bounding box center [652, 21] width 1305 height 43
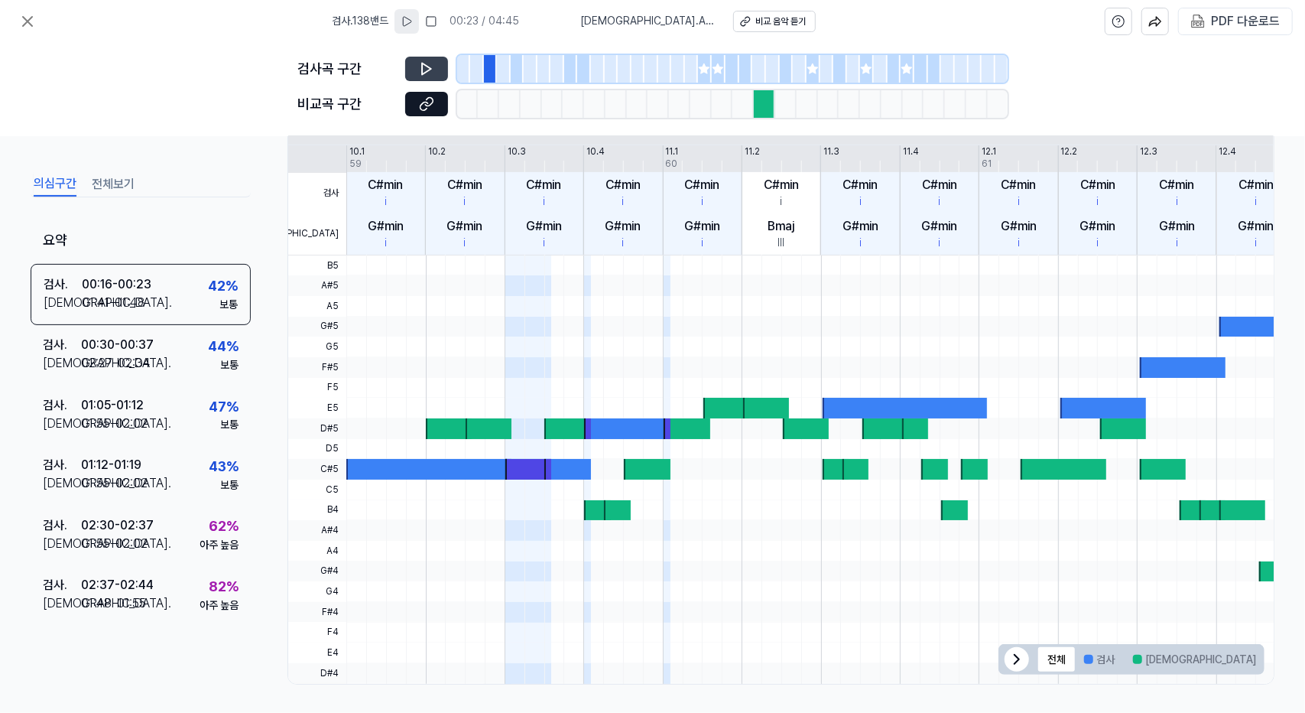
drag, startPoint x: 180, startPoint y: 22, endPoint x: 271, endPoint y: 21, distance: 91.0
drag, startPoint x: 271, startPoint y: 21, endPoint x: 222, endPoint y: 8, distance: 51.2
click at [222, 8] on div "검사 . 138밴드 00:23 / 04:45 비교 . Aail Bani Up Me Pahila Baar 비교 음악 듣기 PDF 다운로드" at bounding box center [652, 21] width 1305 height 43
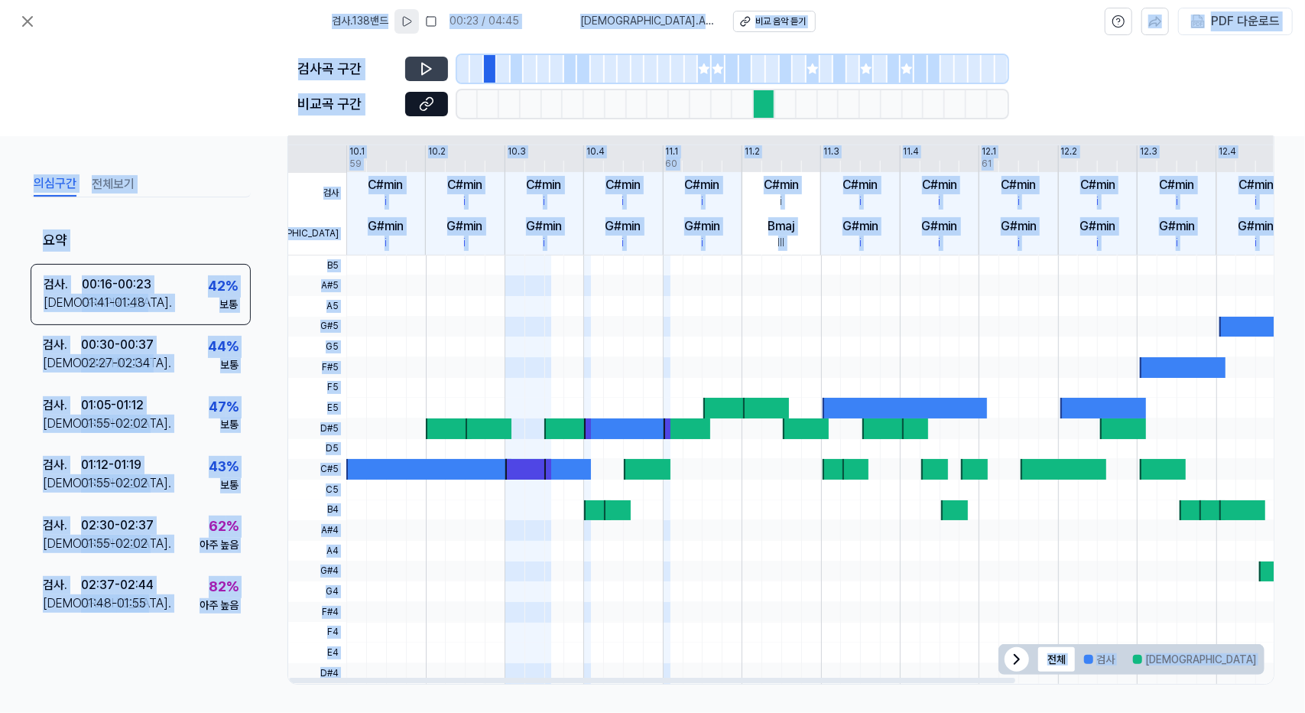
drag, startPoint x: 222, startPoint y: 5, endPoint x: 865, endPoint y: 548, distance: 841.5
click at [1026, 681] on div "검사 . 138밴드 00:23 / 04:45 비교 . [GEOGRAPHIC_DATA] Me [GEOGRAPHIC_DATA] 음악 듣기 PDF …" at bounding box center [652, 356] width 1305 height 713
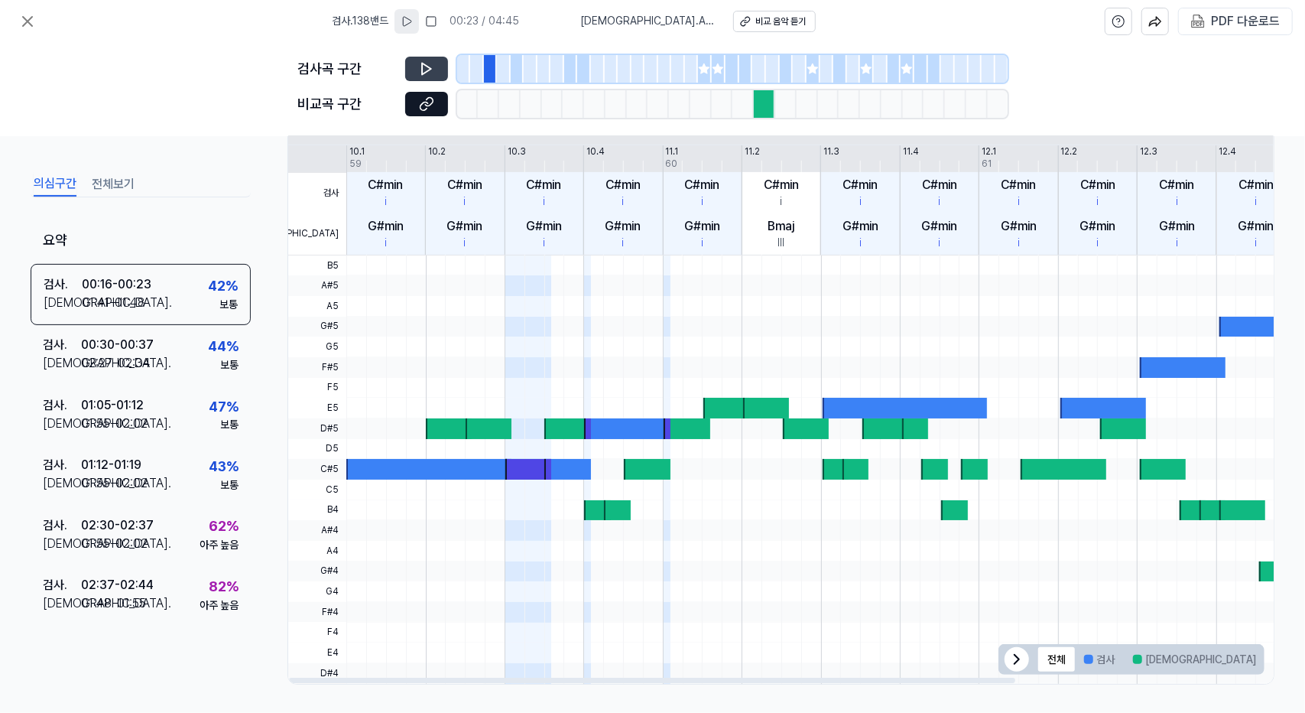
click at [99, 39] on div "검사 . 138밴드 00:23 / 04:45 비교 . Aail Bani Up Me Pahila Baar 비교 음악 듣기 PDF 다운로드" at bounding box center [652, 21] width 1305 height 43
drag, startPoint x: 108, startPoint y: 5, endPoint x: 1187, endPoint y: 585, distance: 1225.2
drag, startPoint x: 1187, startPoint y: 585, endPoint x: 1159, endPoint y: 85, distance: 500.8
click at [1159, 85] on div "검사곡 구간 비교곡 구간" at bounding box center [652, 89] width 1305 height 93
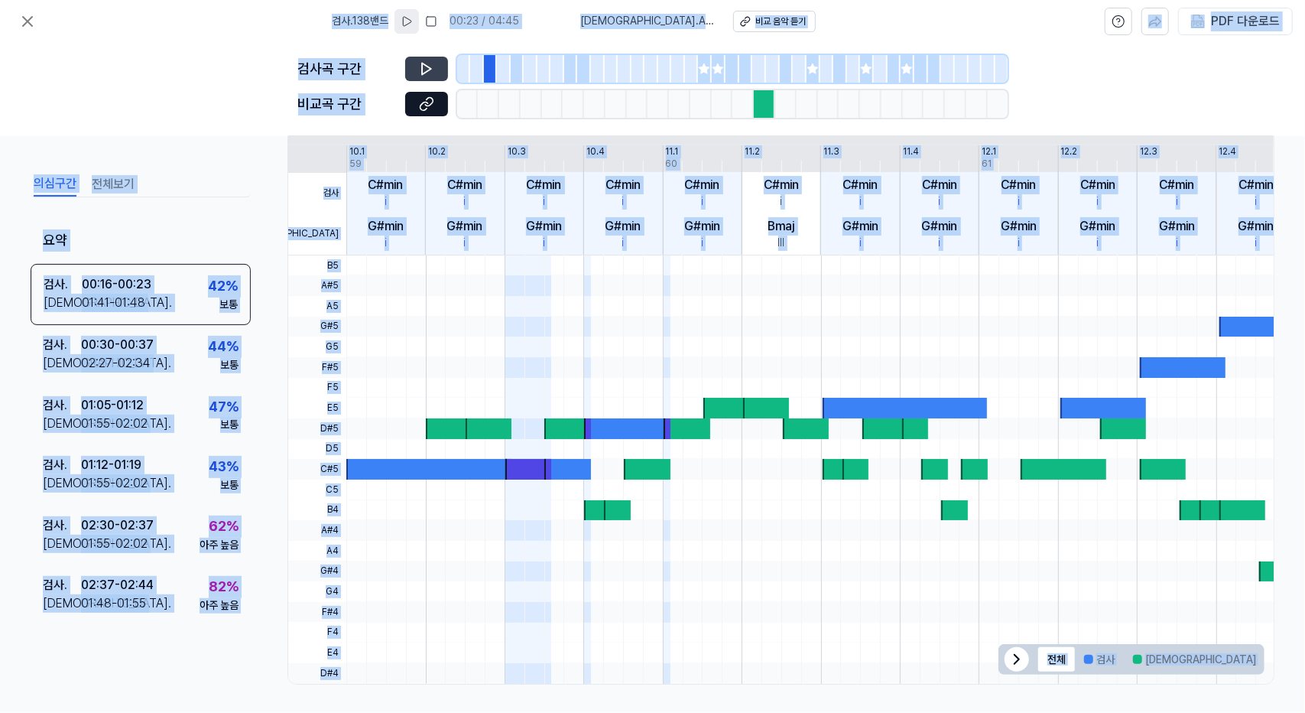
drag, startPoint x: 188, startPoint y: 21, endPoint x: 1294, endPoint y: 718, distance: 1307.0
click at [1294, 712] on html "검사 . 138밴드 00:23 / 04:45 비교 . [GEOGRAPHIC_DATA] Me [GEOGRAPHIC_DATA] 음악 듣기 PDF …" at bounding box center [652, 356] width 1305 height 713
click at [1055, 34] on div "검사 . 138밴드 00:23 / 04:45 비교 . Aail Bani Up Me Pahila Baar 비교 음악 듣기 PDF 다운로드" at bounding box center [652, 21] width 1305 height 43
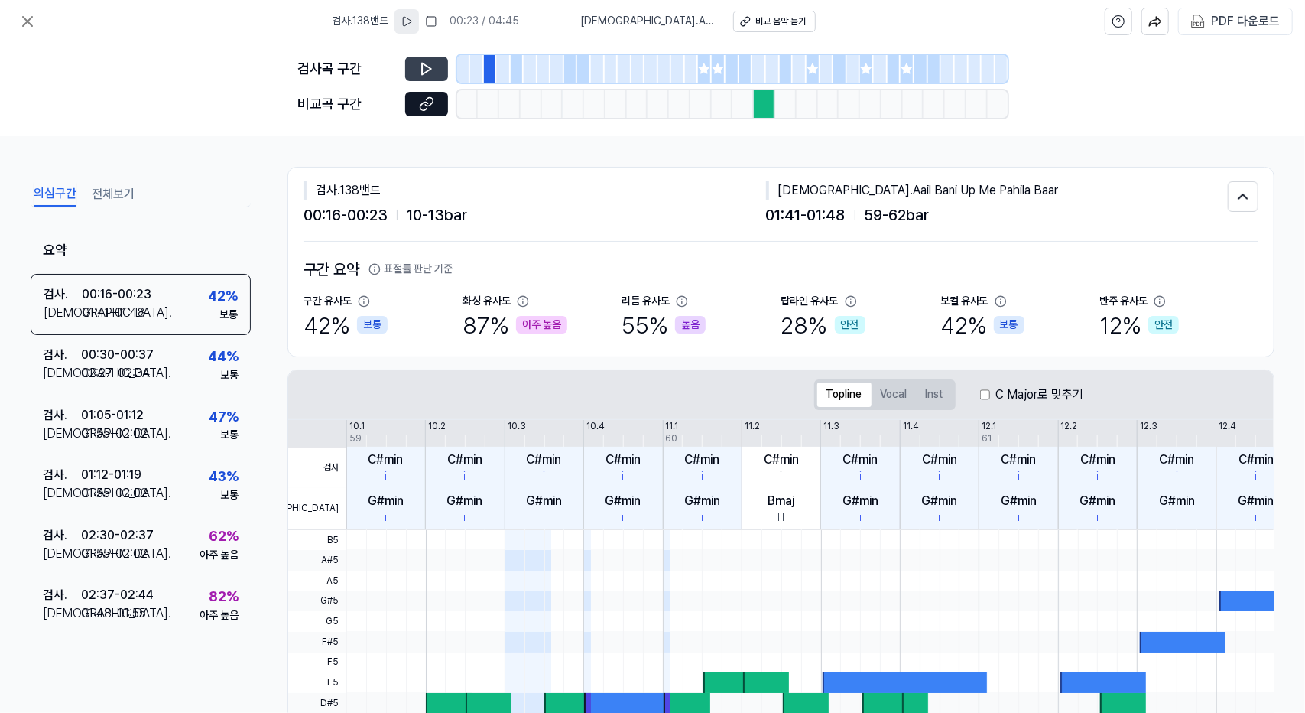
scroll to position [0, 0]
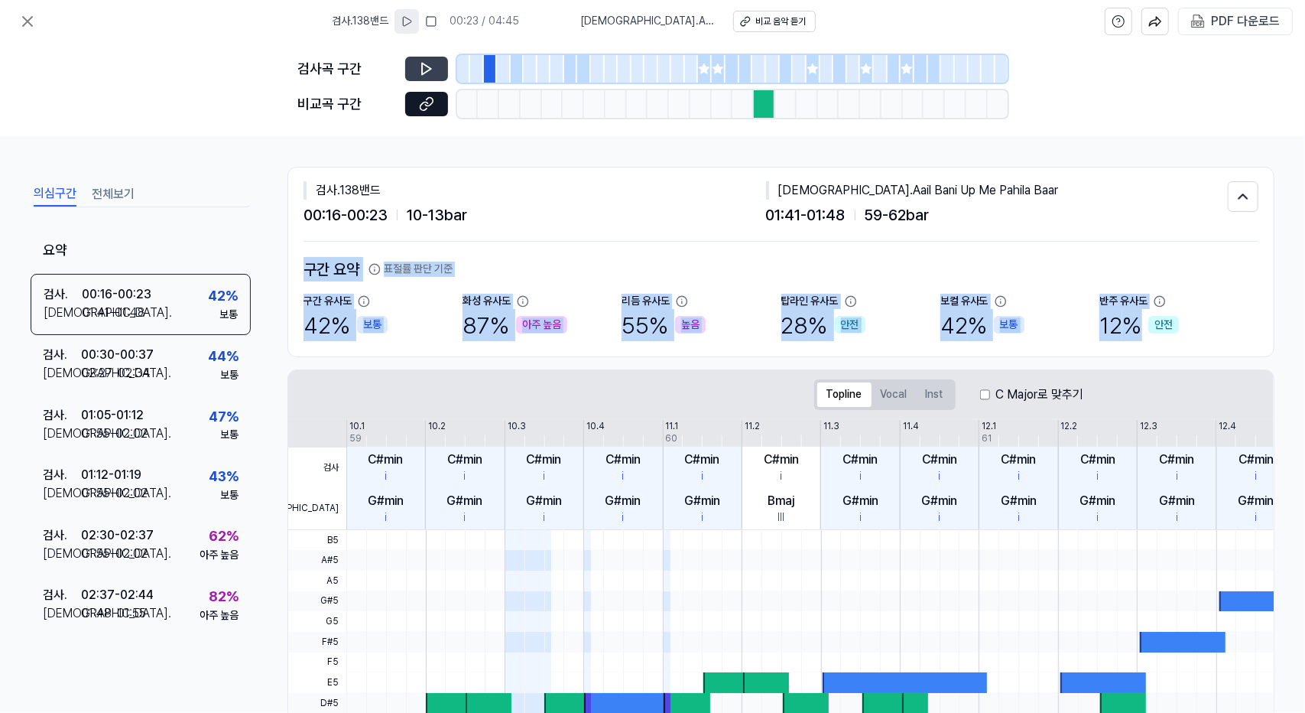
drag, startPoint x: 308, startPoint y: 264, endPoint x: 1304, endPoint y: 306, distance: 997.1
click at [1304, 306] on div "의심구간 전체보기 요약 검사 . 00:16 - 00:23 비교 . 01:41 - 01:48 42 % 보통 검사 . 00:30 - 00:37 비…" at bounding box center [652, 424] width 1305 height 576
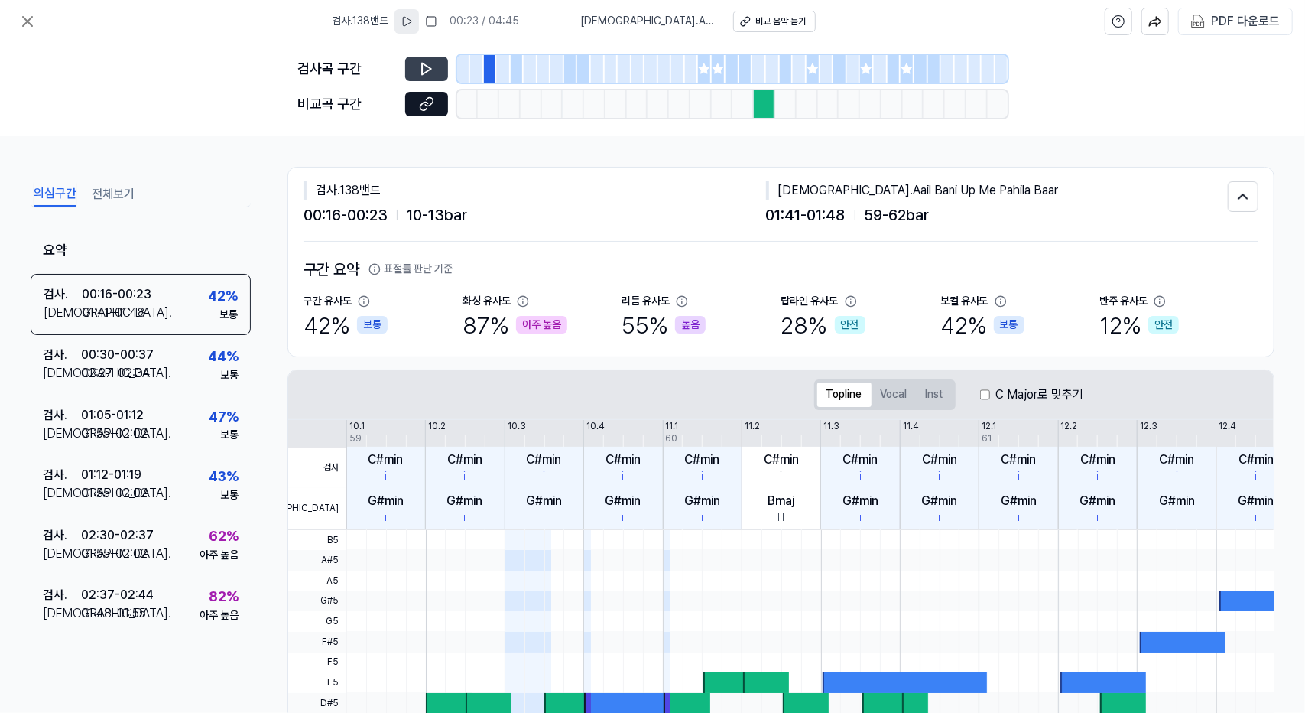
drag, startPoint x: 564, startPoint y: 251, endPoint x: 521, endPoint y: 221, distance: 52.8
click at [521, 221] on div "00:16 - 00:23 10 - 13 bar" at bounding box center [535, 215] width 463 height 24
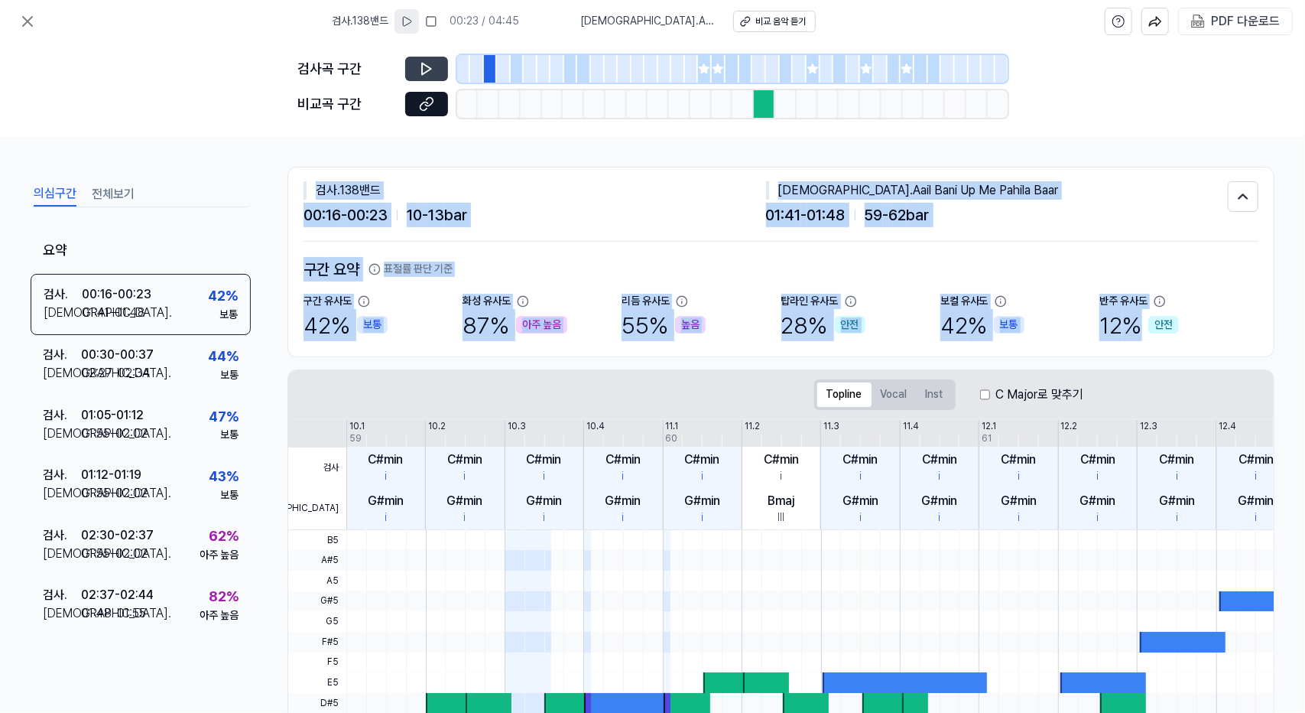
drag, startPoint x: 317, startPoint y: 187, endPoint x: 1304, endPoint y: 316, distance: 996.1
click at [1304, 316] on div "의심구간 전체보기 요약 검사 . 00:16 - 00:23 비교 . 01:41 - 01:48 42 % 보통 검사 . 00:30 - 00:37 비…" at bounding box center [652, 424] width 1305 height 576
copy div "검사 . 138밴드 00:16 - 00:23 10 - 13 bar 비교 . Aail Bani Up Me Pahila Baar 01:41 - 0…"
click at [1122, 176] on div "검사 . 138밴드 00:16 - 00:23 10 - 13 bar 비교 . Aail Bani Up Me Pahila Baar 01:41 - 0…" at bounding box center [781, 204] width 955 height 74
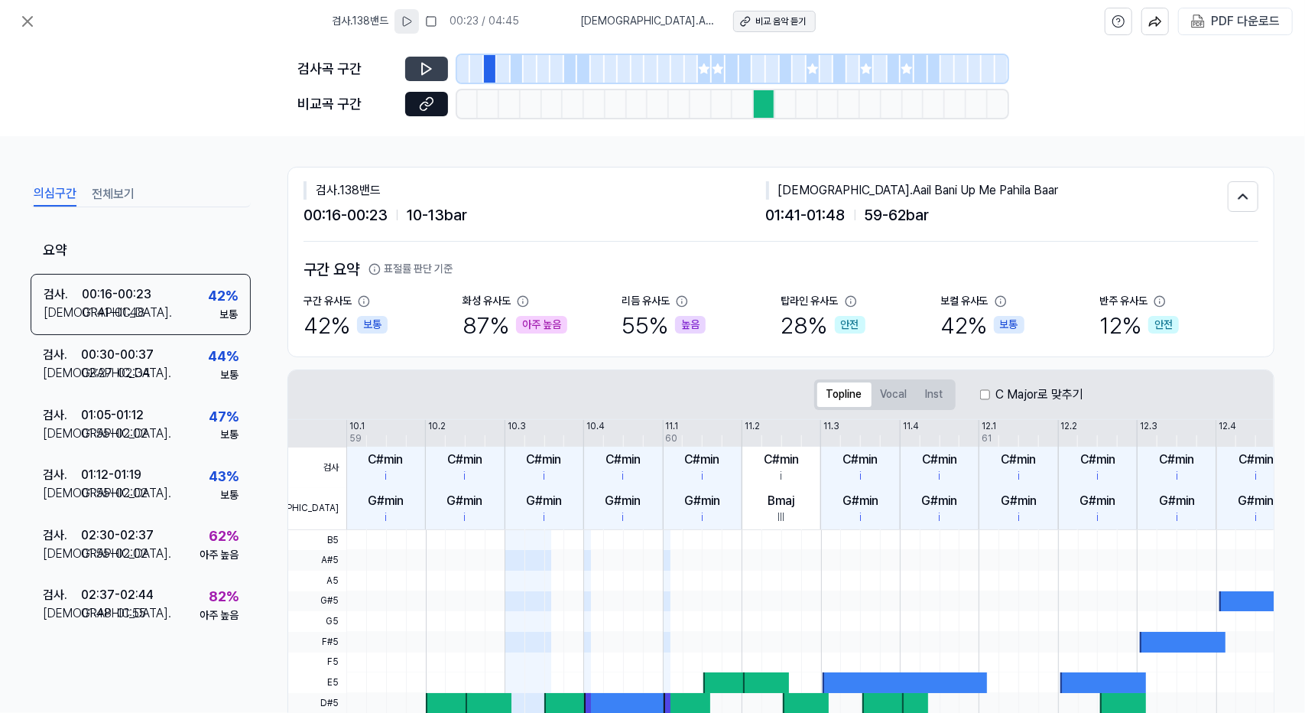
click at [765, 21] on div "비교 음악 듣기" at bounding box center [780, 21] width 50 height 13
click at [17, 21] on button at bounding box center [27, 21] width 31 height 31
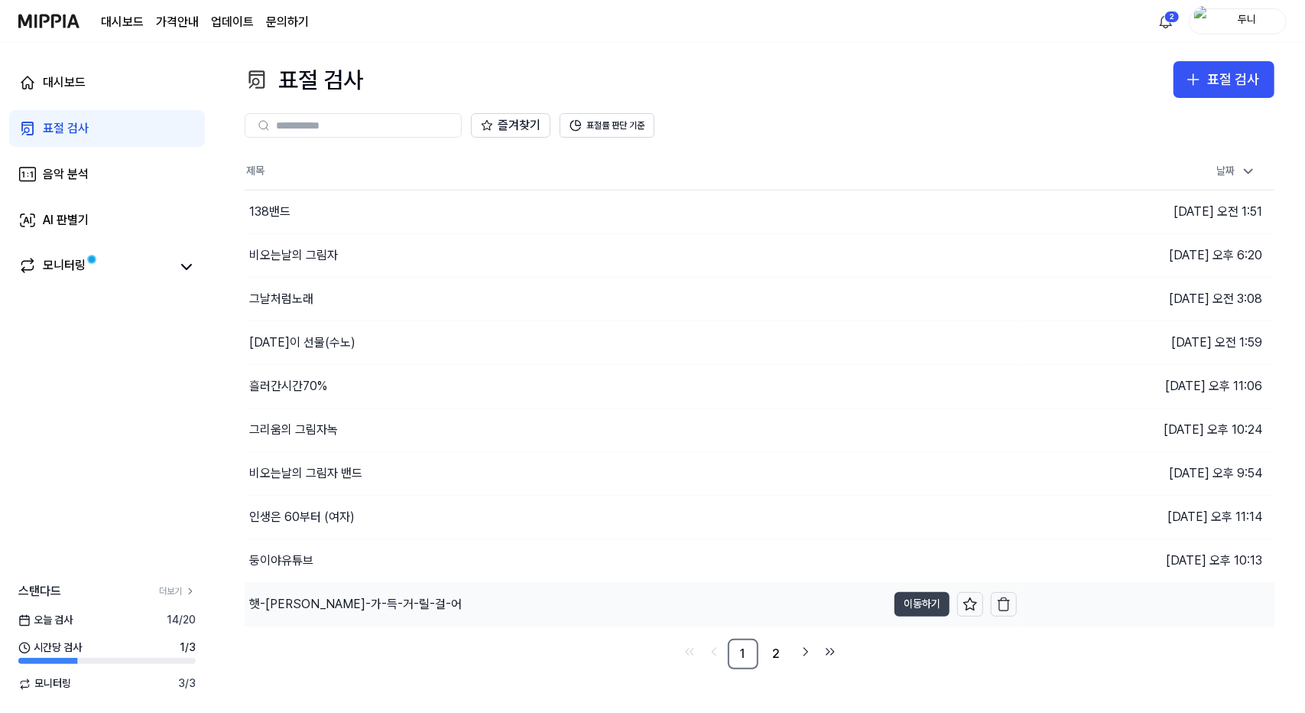
click at [928, 597] on button "이동하기" at bounding box center [922, 604] width 55 height 24
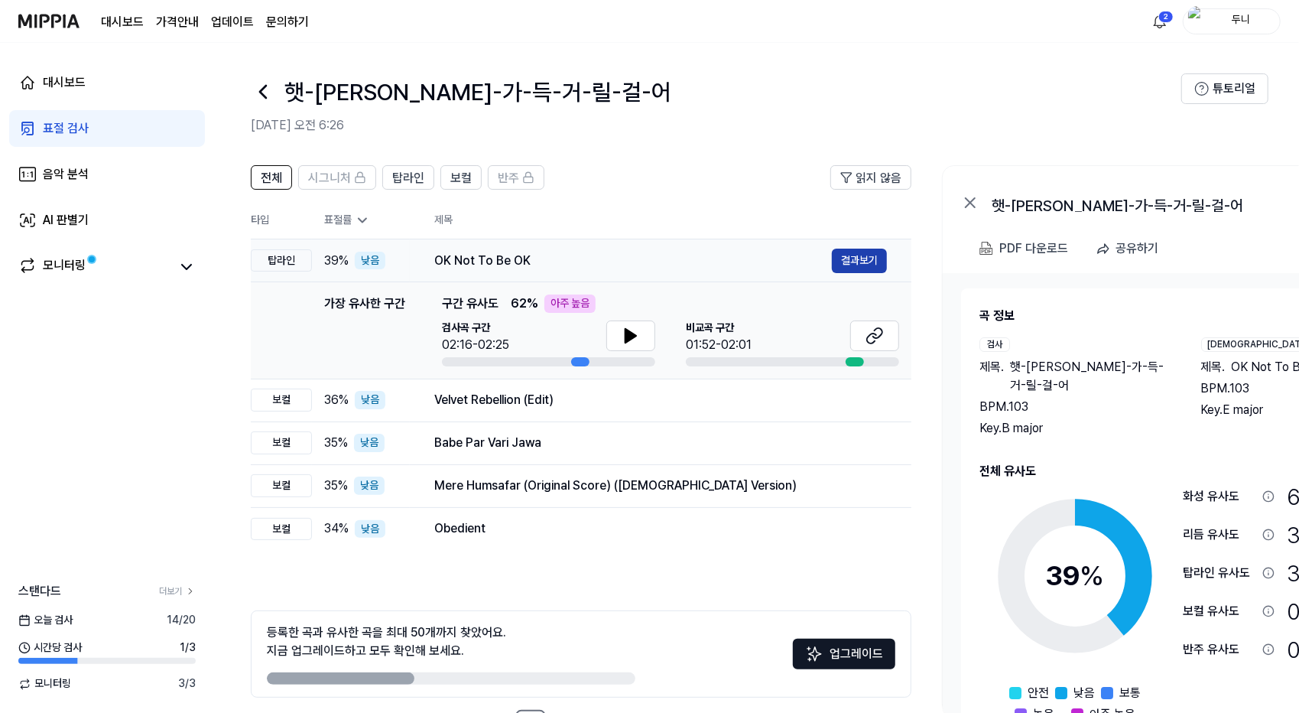
click at [860, 256] on button "결과보기" at bounding box center [859, 260] width 55 height 24
click at [1037, 249] on div "PDF 다운로드" at bounding box center [1033, 249] width 69 height 20
click at [77, 212] on div "AI 판별기" at bounding box center [66, 220] width 46 height 18
